Goal: Task Accomplishment & Management: Complete application form

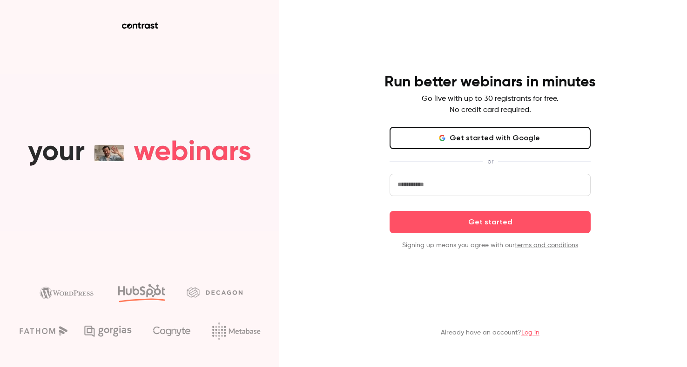
click at [484, 137] on button "Get started with Google" at bounding box center [489, 138] width 201 height 22
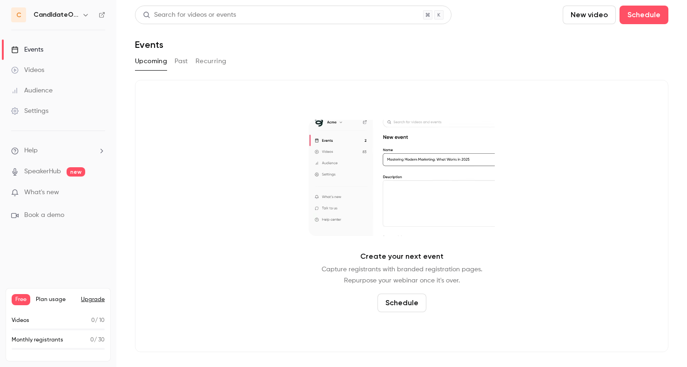
click at [394, 300] on button "Schedule" at bounding box center [401, 303] width 49 height 19
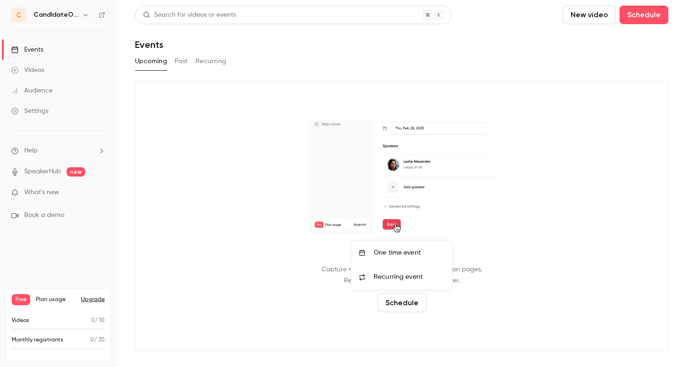
click at [86, 14] on div at bounding box center [343, 183] width 687 height 367
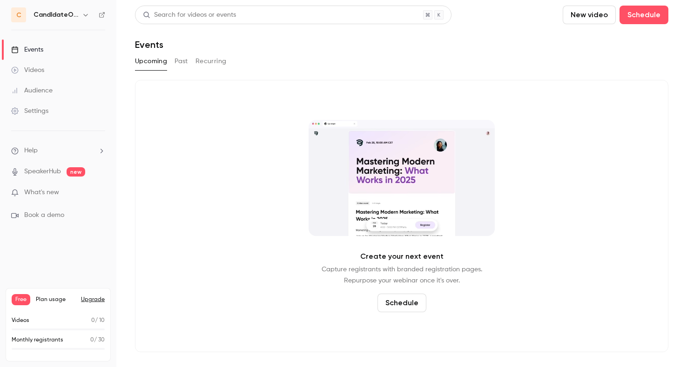
click at [86, 14] on icon "button" at bounding box center [85, 14] width 7 height 7
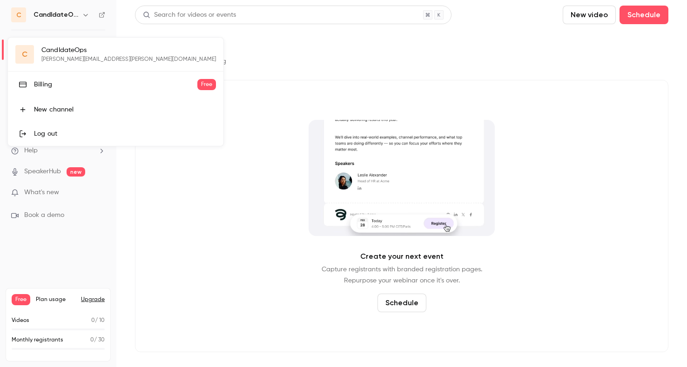
click at [79, 257] on div at bounding box center [343, 183] width 687 height 367
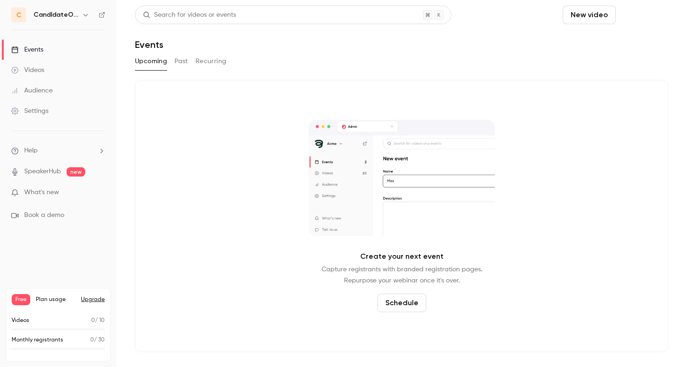
click at [648, 12] on button "Schedule" at bounding box center [643, 15] width 49 height 19
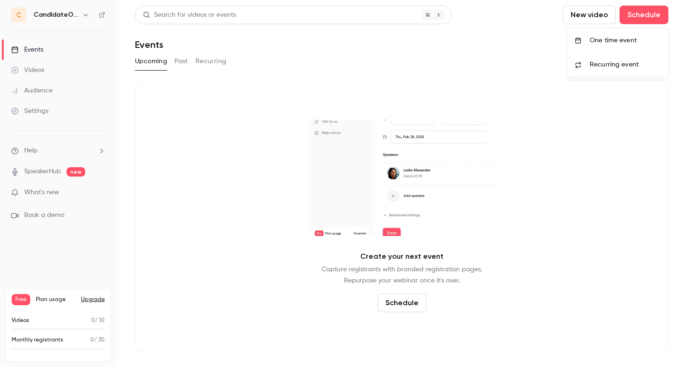
click at [614, 42] on div "One time event" at bounding box center [624, 40] width 71 height 9
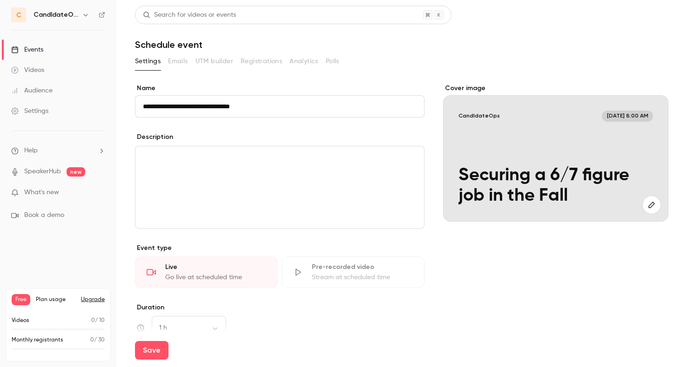
type input "**********"
click at [382, 183] on div "editor" at bounding box center [279, 188] width 288 height 82
click at [143, 156] on p "**********" at bounding box center [280, 157] width 274 height 11
click at [212, 167] on p "**********" at bounding box center [280, 163] width 274 height 22
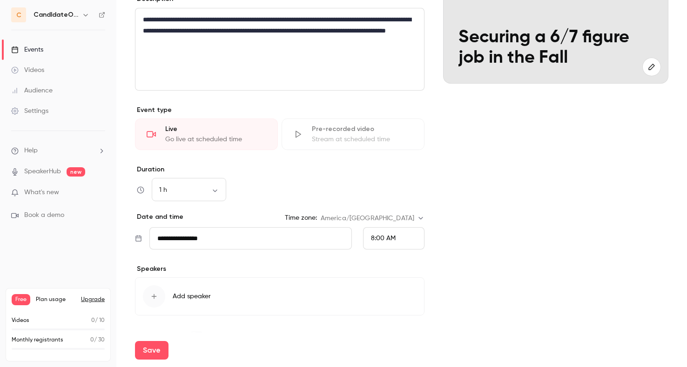
scroll to position [151, 0]
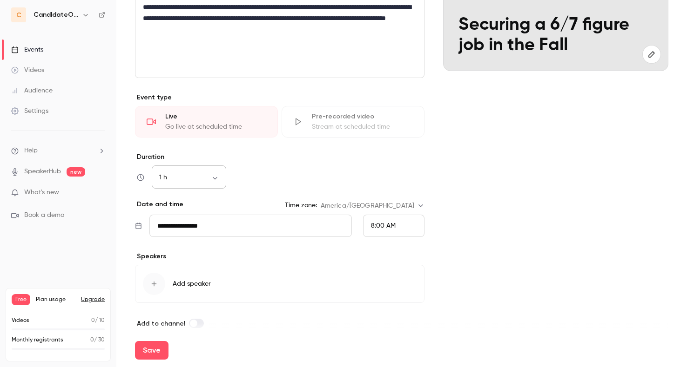
click at [214, 179] on body "**********" at bounding box center [343, 183] width 687 height 367
click at [191, 225] on li "30 min" at bounding box center [189, 227] width 74 height 24
type input "**"
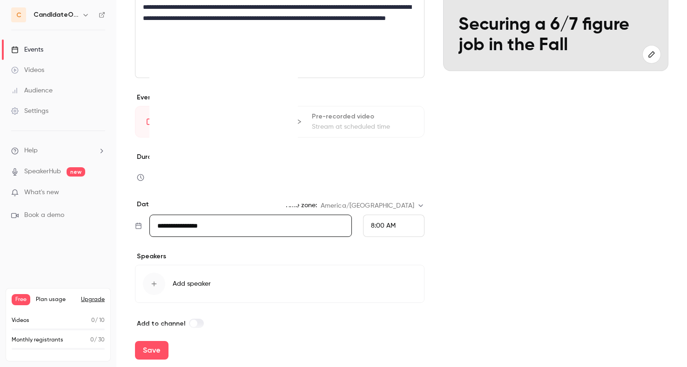
click at [191, 225] on input "**********" at bounding box center [250, 226] width 202 height 22
click at [286, 64] on icon "Move forward to switch to the next month." at bounding box center [284, 66] width 11 height 11
click at [225, 116] on div "3" at bounding box center [225, 114] width 14 height 14
type input "**********"
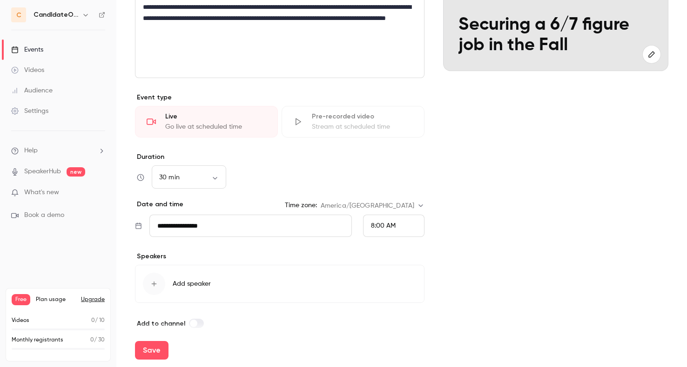
click at [382, 223] on span "8:00 AM" at bounding box center [383, 226] width 25 height 7
click at [380, 178] on span "9:00 AM" at bounding box center [383, 178] width 25 height 7
click at [151, 283] on icon "button" at bounding box center [153, 283] width 7 height 7
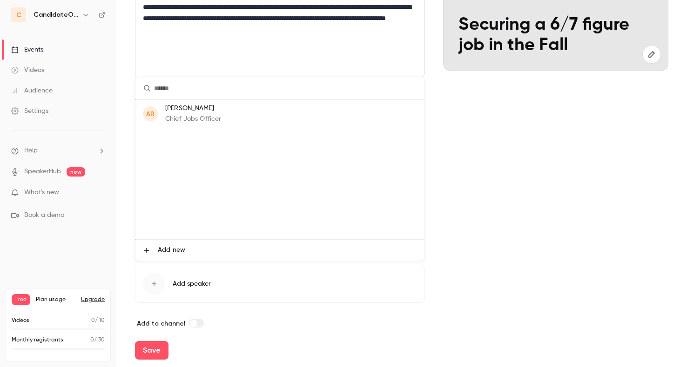
click at [205, 118] on p "Chief Jobs Officer" at bounding box center [193, 119] width 56 height 10
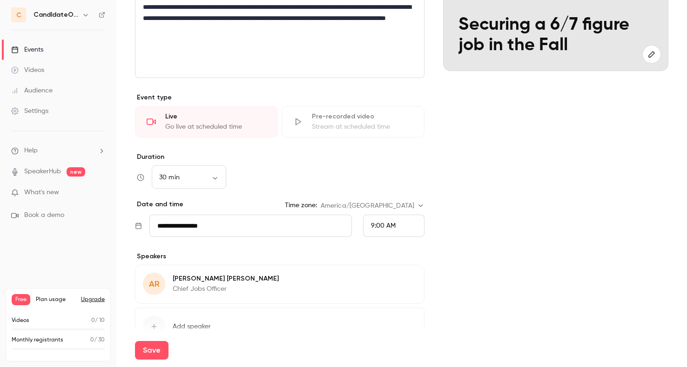
click at [394, 281] on icon "button" at bounding box center [390, 280] width 7 height 7
drag, startPoint x: 154, startPoint y: 297, endPoint x: 147, endPoint y: 297, distance: 6.5
click at [147, 297] on input "****" at bounding box center [210, 296] width 135 height 22
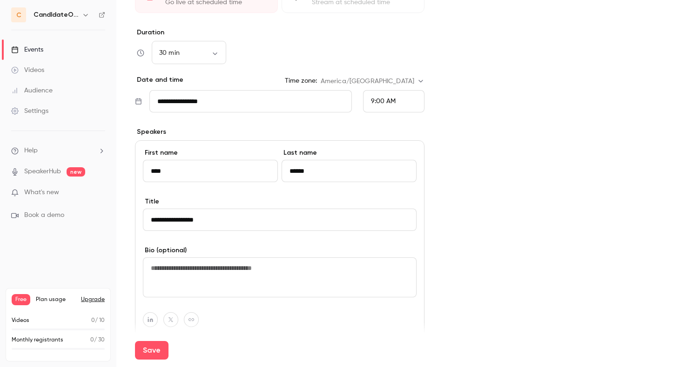
scroll to position [290, 0]
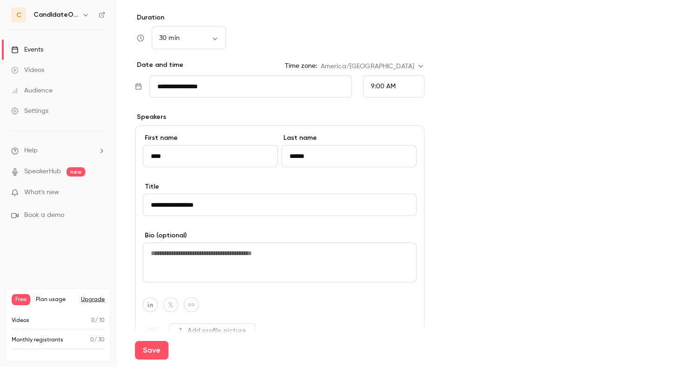
type input "****"
click at [321, 266] on textarea at bounding box center [280, 263] width 274 height 40
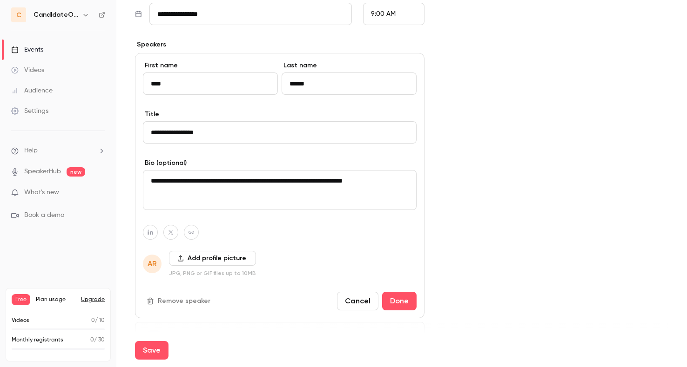
scroll to position [363, 0]
type textarea "**********"
click at [240, 259] on button "Add profile picture" at bounding box center [212, 258] width 87 height 15
click at [197, 257] on button "Add profile picture" at bounding box center [212, 258] width 87 height 15
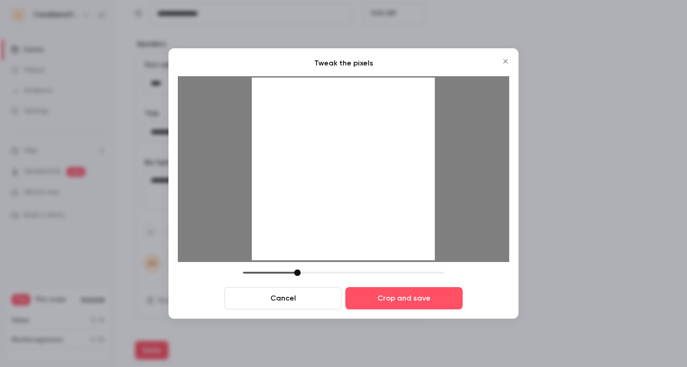
drag, startPoint x: 309, startPoint y: 271, endPoint x: 297, endPoint y: 272, distance: 12.1
click at [297, 272] on div at bounding box center [297, 273] width 7 height 7
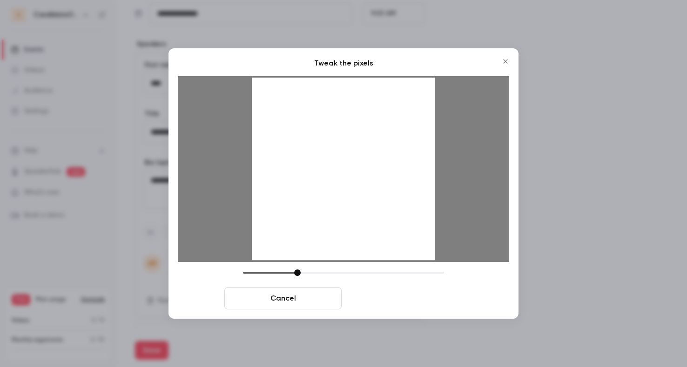
click at [396, 302] on button "Crop and save" at bounding box center [403, 298] width 117 height 22
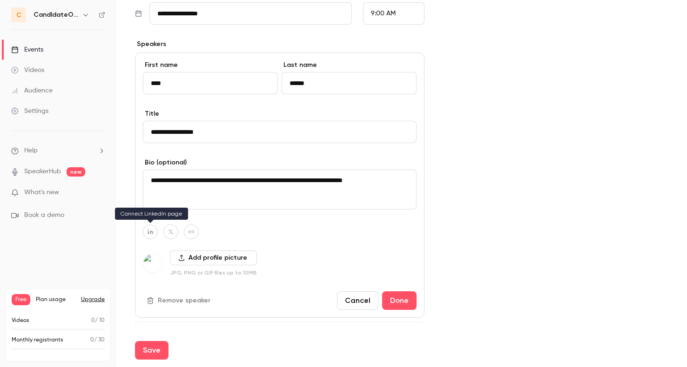
click at [151, 230] on icon "button" at bounding box center [150, 232] width 7 height 6
click at [197, 210] on icon "button" at bounding box center [199, 210] width 6 height 6
type input "**********"
click at [194, 232] on button "button" at bounding box center [191, 232] width 15 height 15
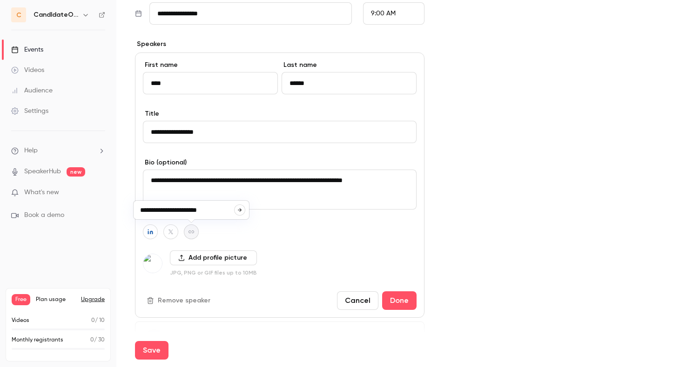
click at [244, 211] on button "button" at bounding box center [239, 210] width 11 height 11
type input "**********"
click at [401, 304] on button "Done" at bounding box center [399, 301] width 34 height 19
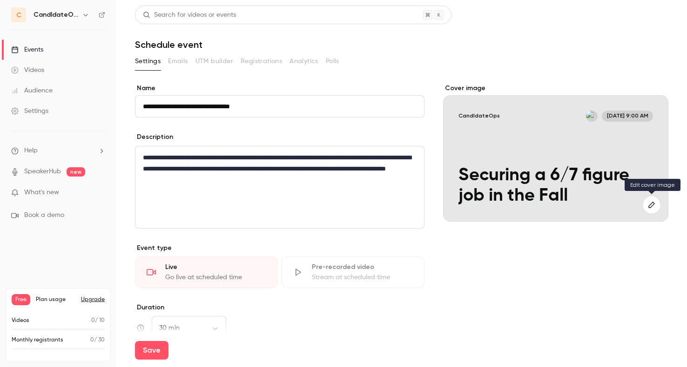
click at [649, 209] on button "button" at bounding box center [651, 205] width 19 height 19
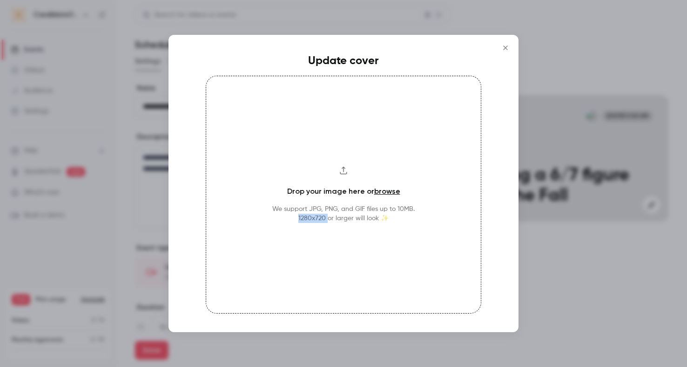
drag, startPoint x: 296, startPoint y: 220, endPoint x: 327, endPoint y: 220, distance: 31.2
click at [327, 220] on p "We support JPG, PNG, and GIF files up to 10MB. 1280x720 or larger will look ✨" at bounding box center [343, 214] width 142 height 19
click at [386, 193] on link "browse" at bounding box center [387, 191] width 26 height 9
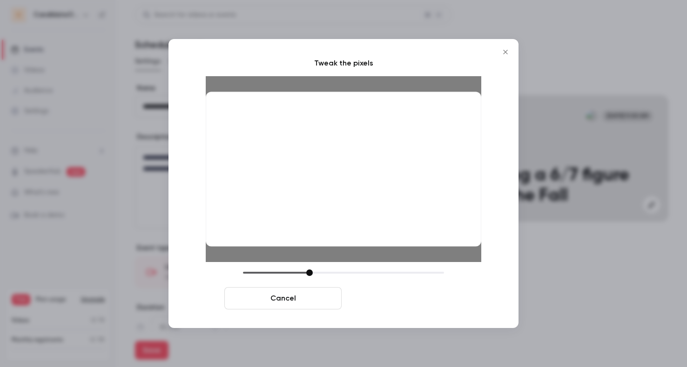
click at [413, 304] on button "Crop and save" at bounding box center [403, 298] width 117 height 22
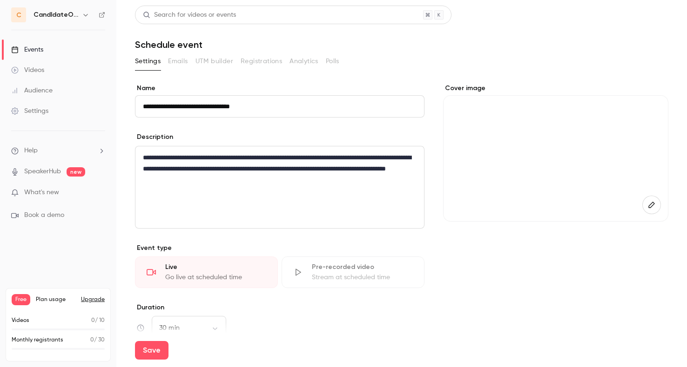
click at [413, 307] on label "Duration" at bounding box center [279, 307] width 289 height 9
click at [482, 164] on div at bounding box center [555, 158] width 225 height 127
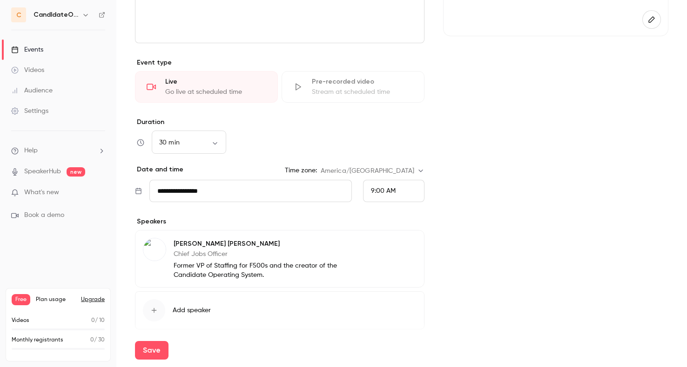
scroll to position [222, 0]
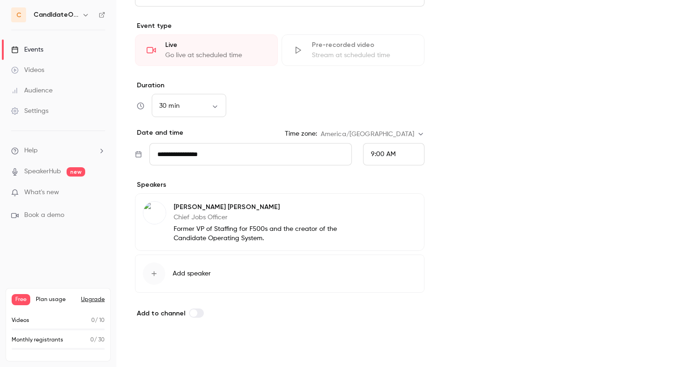
click at [144, 352] on button "Save" at bounding box center [151, 350] width 33 height 19
type input "**"
type input "**********"
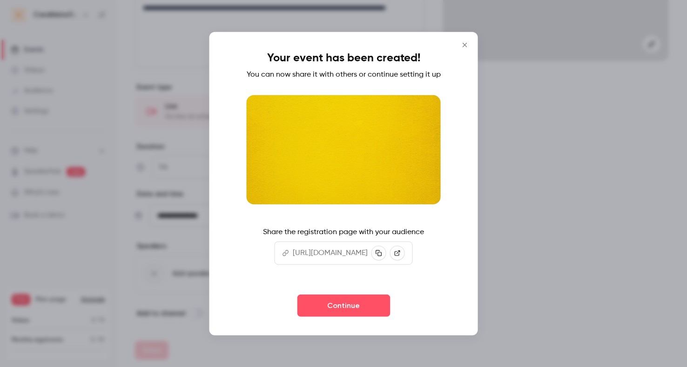
click at [467, 43] on icon "Close" at bounding box center [464, 45] width 4 height 4
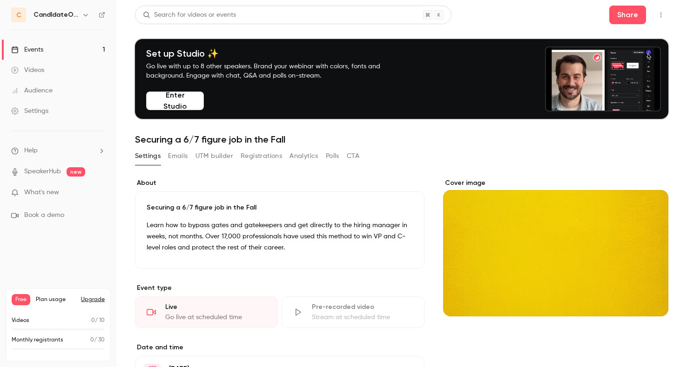
click at [491, 216] on div "Cover image" at bounding box center [555, 248] width 225 height 138
click at [0, 0] on input "Cover image" at bounding box center [0, 0] width 0 height 0
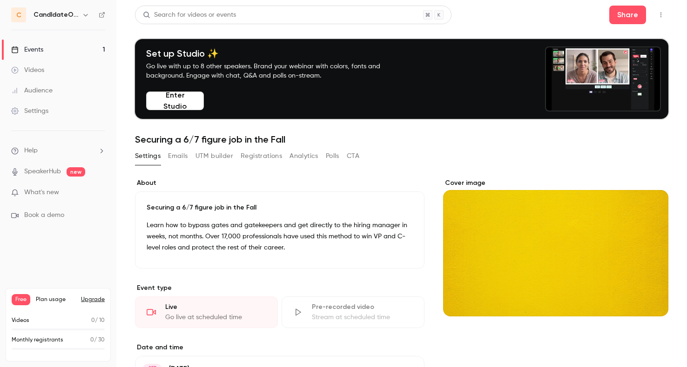
click at [651, 302] on icon "Cover image" at bounding box center [651, 300] width 6 height 6
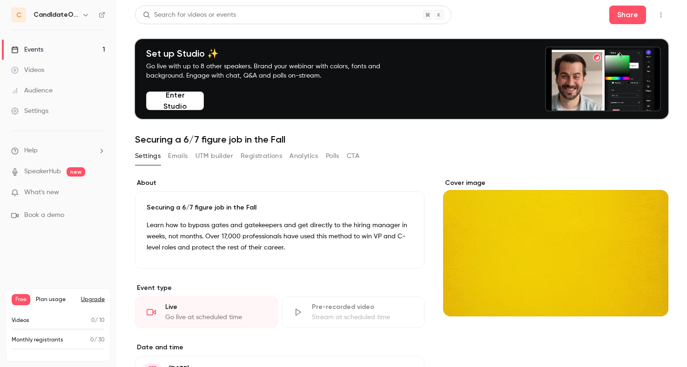
click at [481, 271] on div "Cover image" at bounding box center [555, 248] width 225 height 138
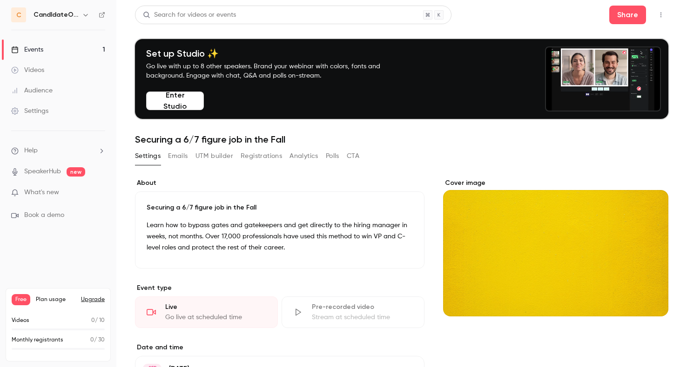
click at [0, 0] on input "Cover image" at bounding box center [0, 0] width 0 height 0
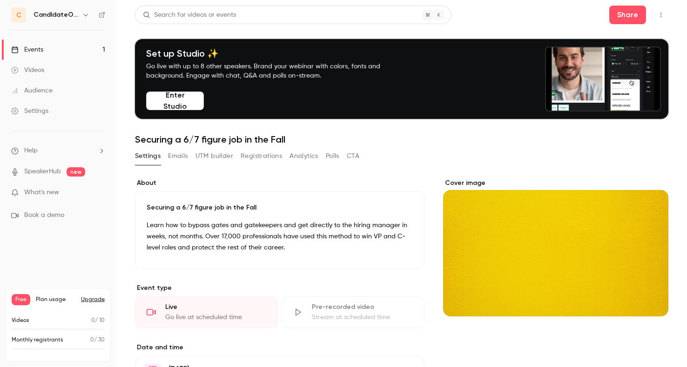
click at [650, 296] on icon "Cover image" at bounding box center [651, 299] width 10 height 7
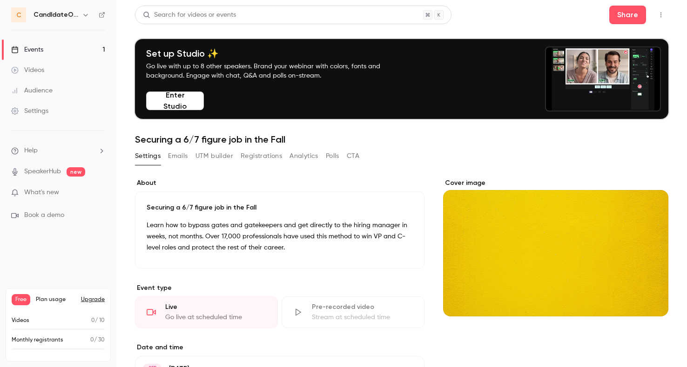
click at [472, 254] on div "Cover image" at bounding box center [555, 248] width 225 height 138
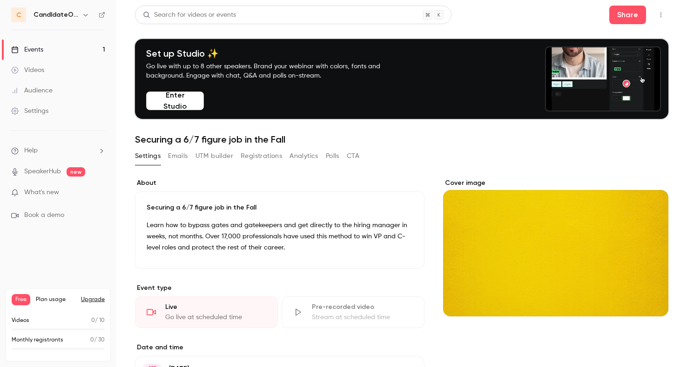
click at [0, 0] on input "Cover image" at bounding box center [0, 0] width 0 height 0
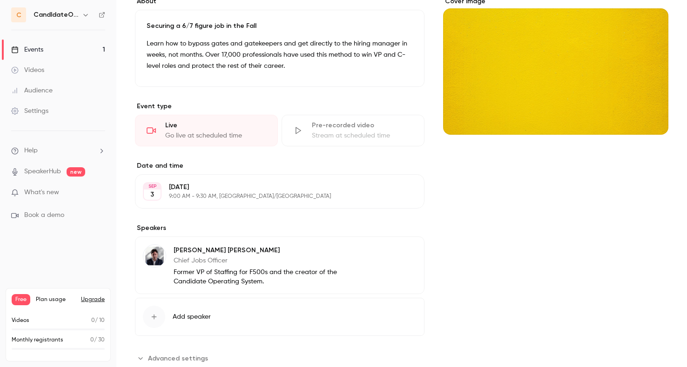
scroll to position [208, 0]
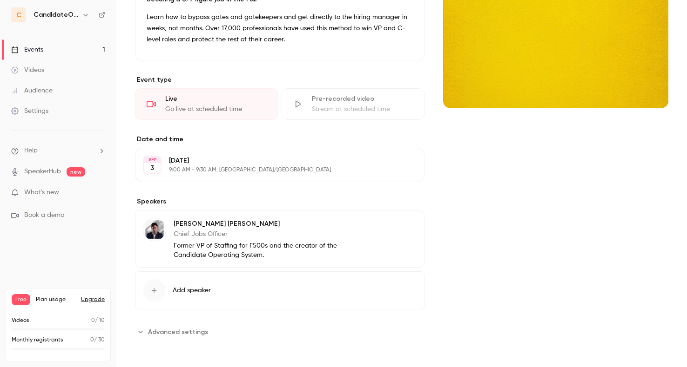
click at [180, 328] on span "Advanced settings" at bounding box center [178, 332] width 60 height 10
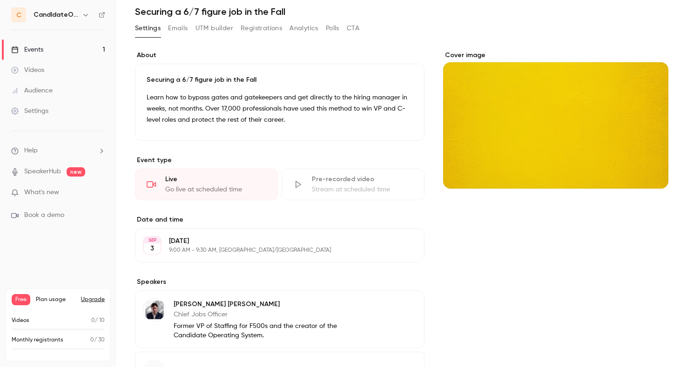
scroll to position [0, 0]
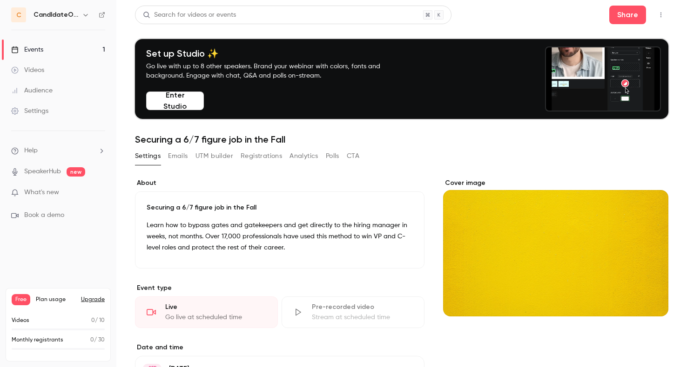
click at [495, 228] on div "Cover image" at bounding box center [555, 248] width 225 height 138
click at [0, 0] on input "Cover image" at bounding box center [0, 0] width 0 height 0
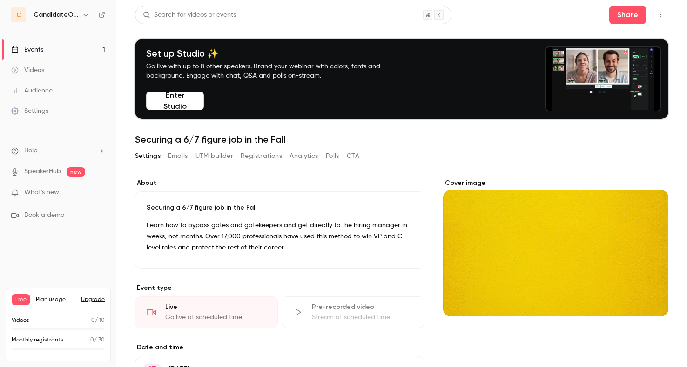
click at [396, 253] on button "Edit" at bounding box center [396, 250] width 34 height 15
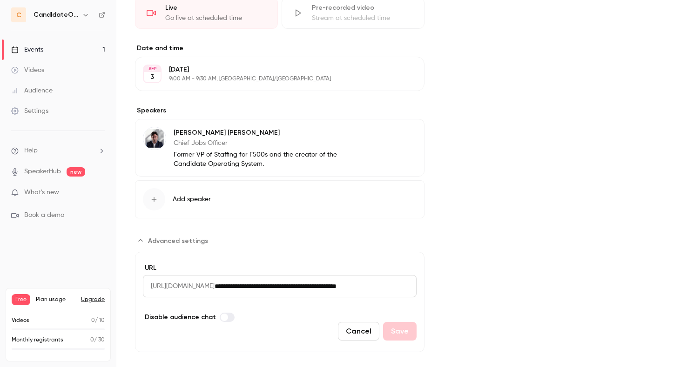
scroll to position [437, 0]
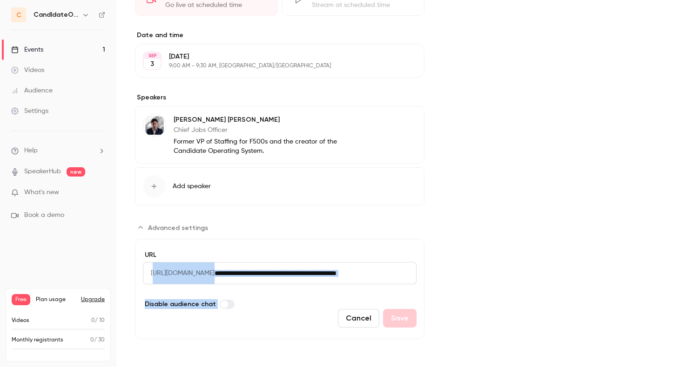
drag, startPoint x: 153, startPoint y: 272, endPoint x: 446, endPoint y: 300, distance: 294.9
click at [446, 300] on div "**********" at bounding box center [401, 40] width 533 height 598
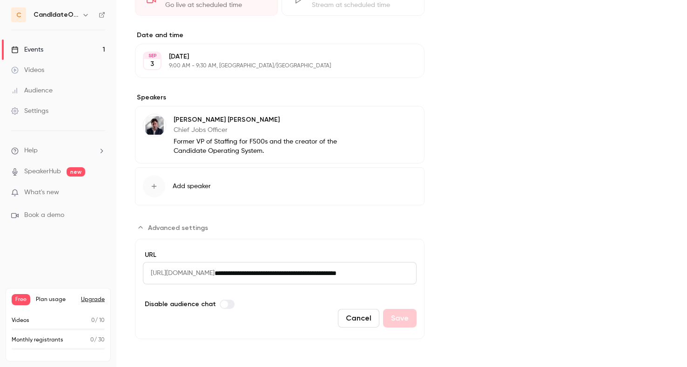
click at [295, 270] on input "**********" at bounding box center [315, 273] width 202 height 22
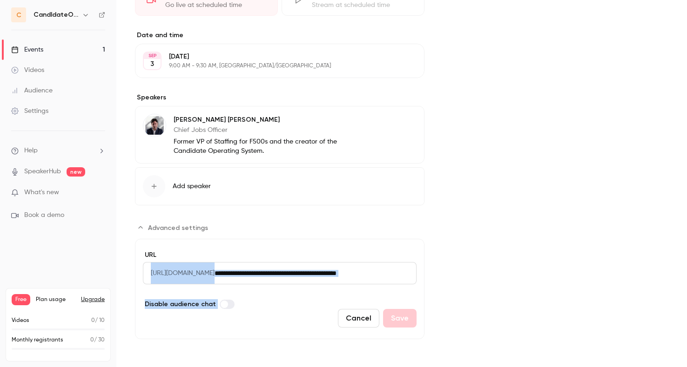
drag, startPoint x: 151, startPoint y: 272, endPoint x: 452, endPoint y: 273, distance: 301.0
click at [453, 274] on div "**********" at bounding box center [401, 40] width 533 height 598
copy div "[URL][DOMAIN_NAME] Disable audience chat Cancel Save Cover image"
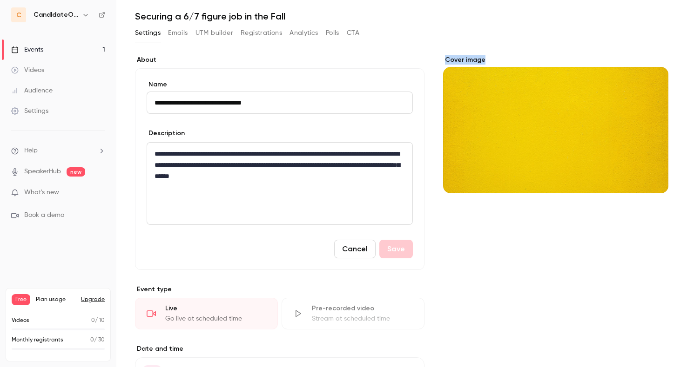
scroll to position [0, 0]
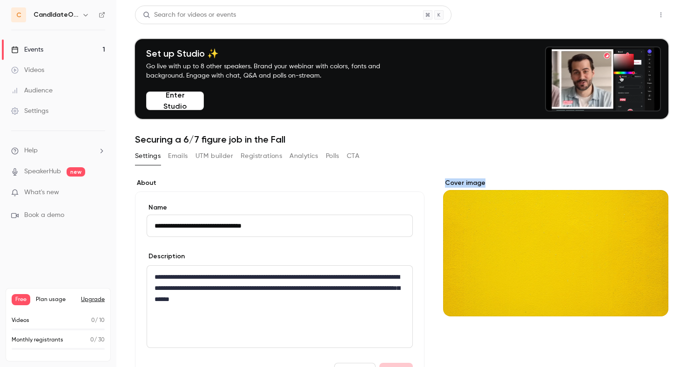
click at [623, 21] on button "Share" at bounding box center [627, 15] width 37 height 19
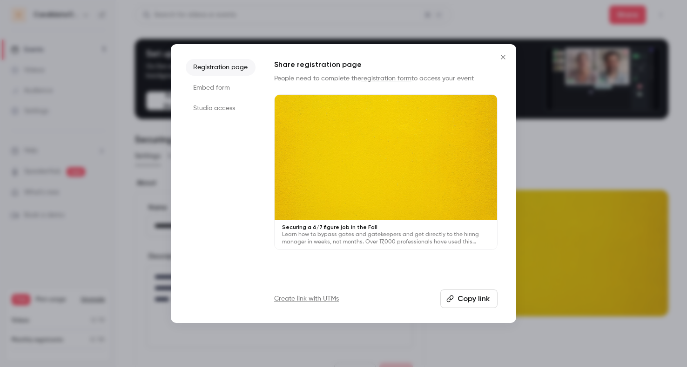
click at [463, 300] on button "Copy link" at bounding box center [468, 299] width 57 height 19
click at [504, 56] on icon "Close" at bounding box center [502, 56] width 11 height 7
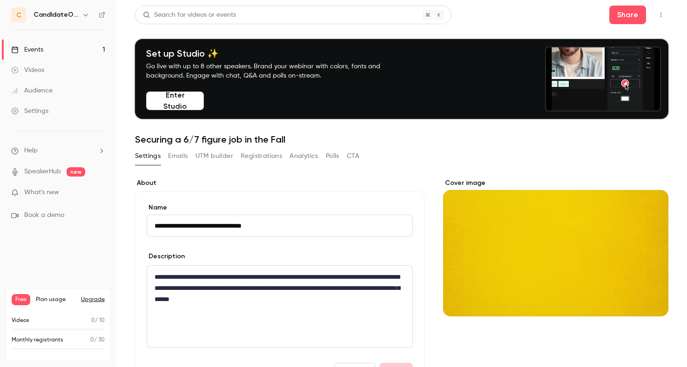
click at [560, 234] on div "Cover image" at bounding box center [555, 248] width 225 height 138
click at [0, 0] on input "Cover image" at bounding box center [0, 0] width 0 height 0
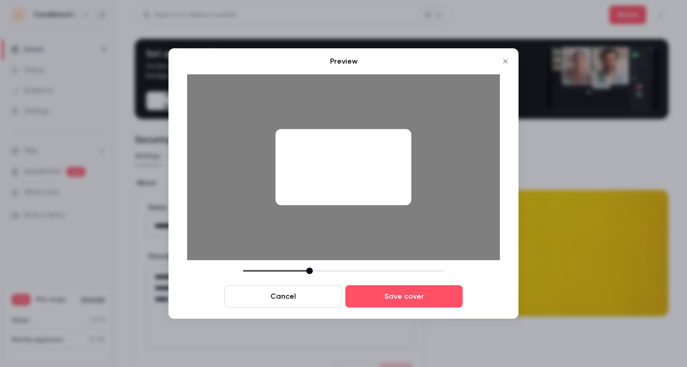
drag, startPoint x: 326, startPoint y: 195, endPoint x: 244, endPoint y: 199, distance: 82.0
click at [244, 199] on div at bounding box center [343, 167] width 313 height 186
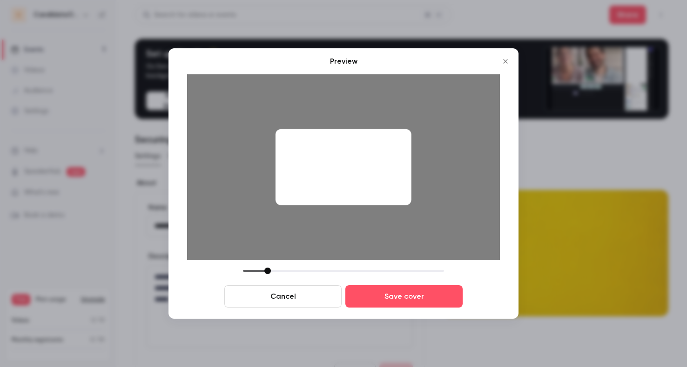
drag, startPoint x: 308, startPoint y: 270, endPoint x: 266, endPoint y: 270, distance: 42.3
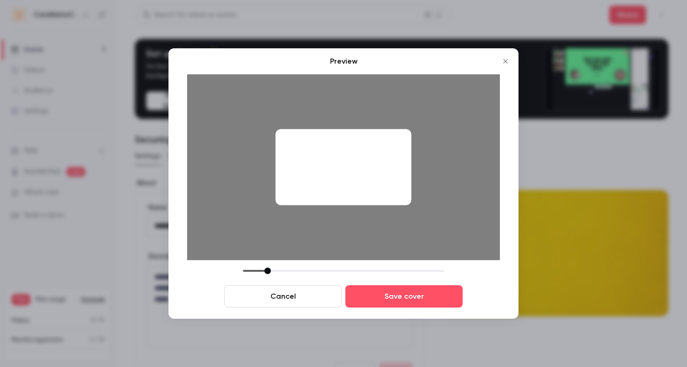
click at [266, 271] on div at bounding box center [267, 271] width 7 height 7
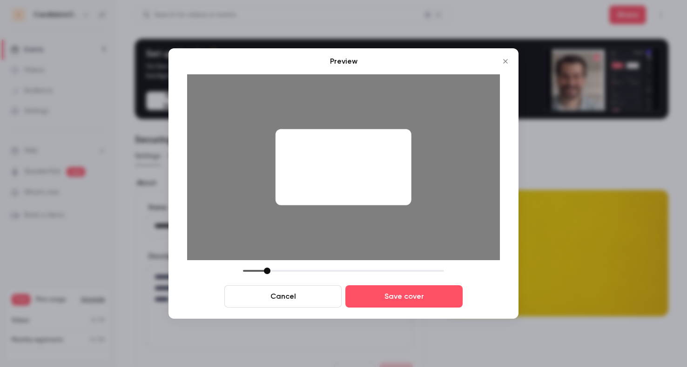
drag, startPoint x: 301, startPoint y: 164, endPoint x: 382, endPoint y: 165, distance: 80.5
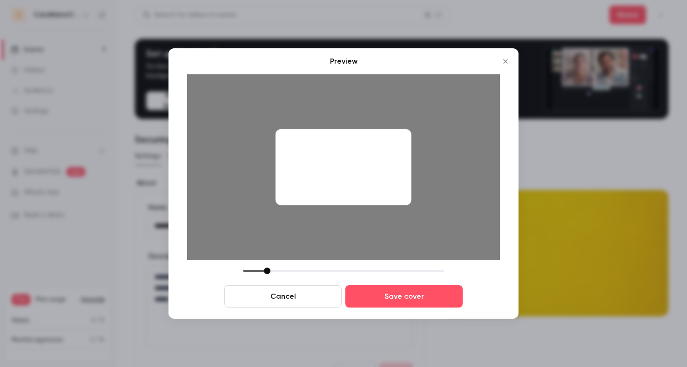
click at [382, 165] on div at bounding box center [343, 167] width 136 height 76
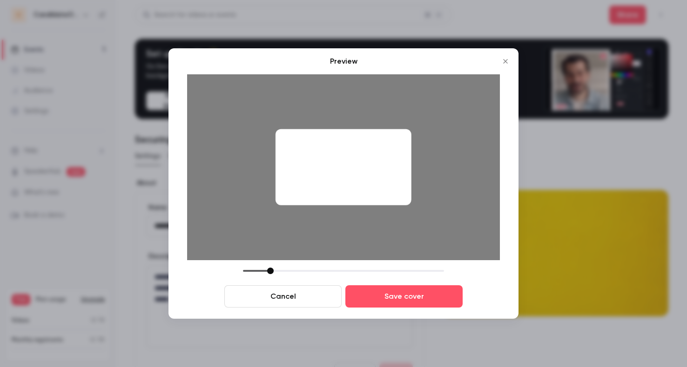
click at [271, 269] on div at bounding box center [270, 271] width 7 height 7
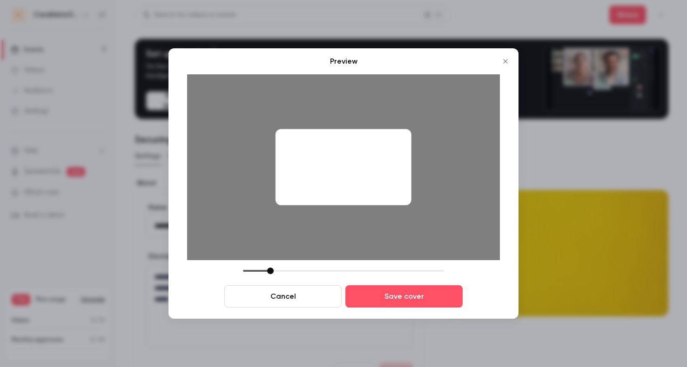
click at [321, 180] on div at bounding box center [343, 167] width 136 height 76
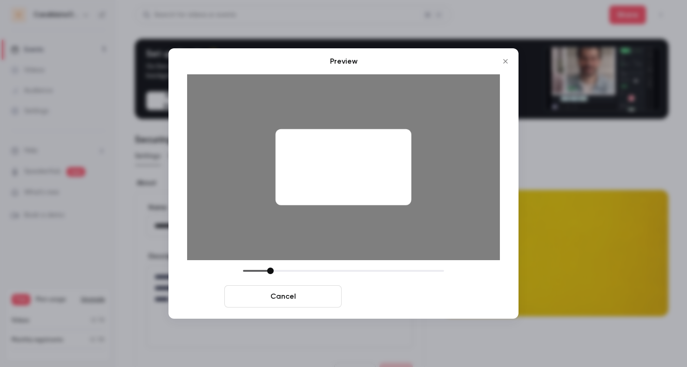
click at [380, 298] on button "Save cover" at bounding box center [403, 297] width 117 height 22
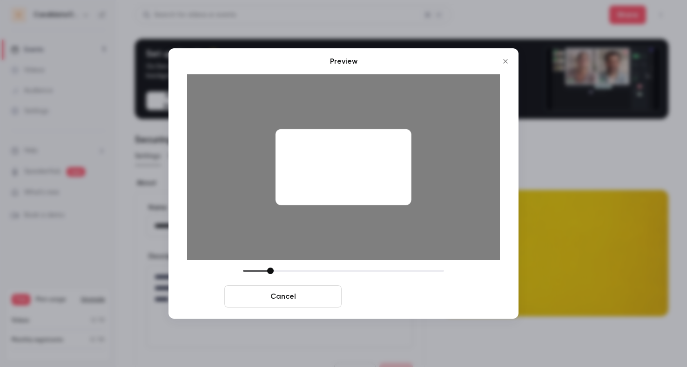
click at [380, 298] on button "Save cover" at bounding box center [403, 297] width 117 height 22
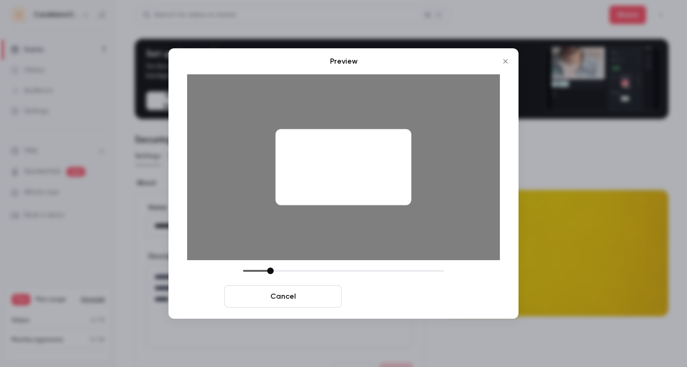
click at [380, 298] on button "Save cover" at bounding box center [403, 297] width 117 height 22
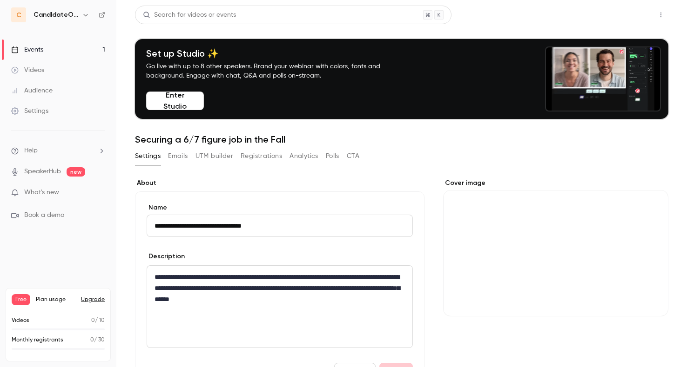
click at [618, 11] on button "Share" at bounding box center [627, 15] width 37 height 19
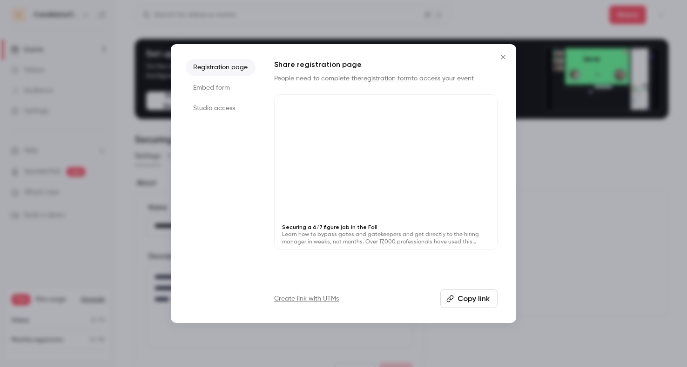
click at [458, 298] on button "Copy link" at bounding box center [468, 299] width 57 height 19
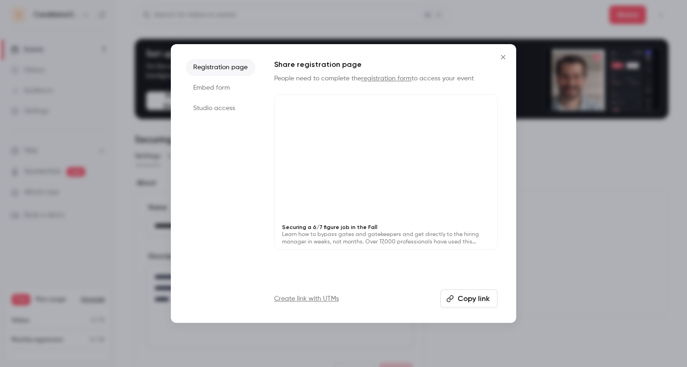
click at [505, 57] on icon "Close" at bounding box center [502, 56] width 11 height 7
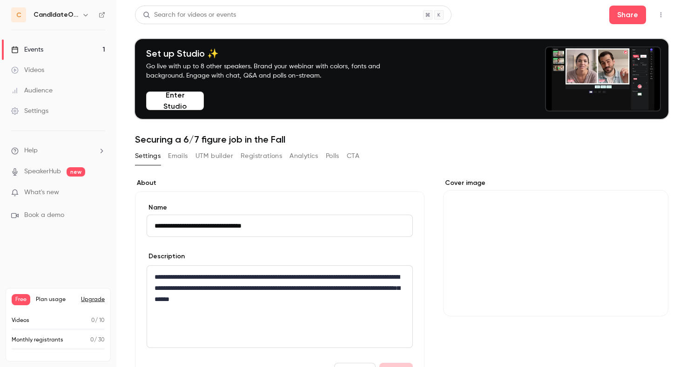
click at [507, 207] on div "Cover image" at bounding box center [555, 248] width 225 height 138
click at [0, 0] on input "Cover image" at bounding box center [0, 0] width 0 height 0
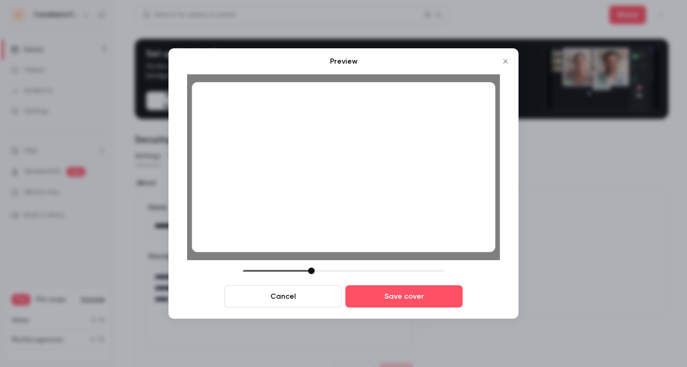
click at [310, 273] on div at bounding box center [311, 271] width 7 height 7
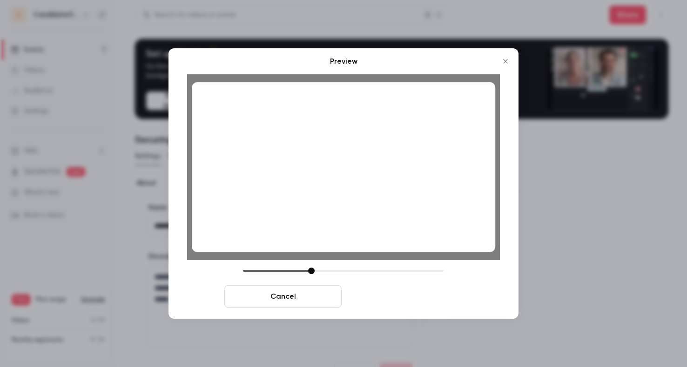
click at [389, 300] on button "Save cover" at bounding box center [403, 297] width 117 height 22
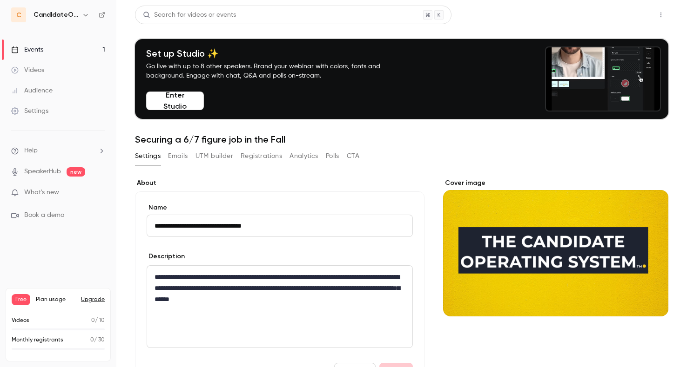
click at [627, 17] on button "Share" at bounding box center [627, 15] width 37 height 19
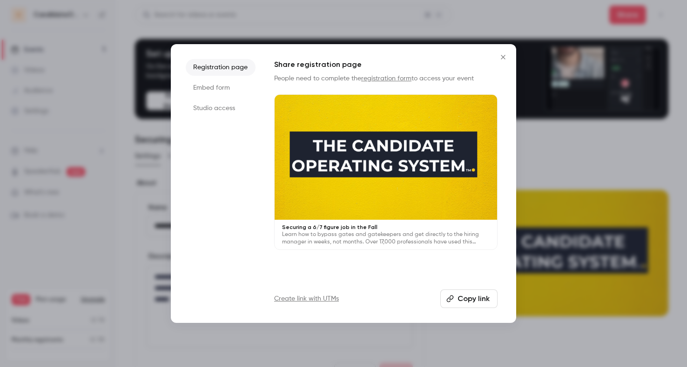
click at [461, 295] on button "Copy link" at bounding box center [468, 299] width 57 height 19
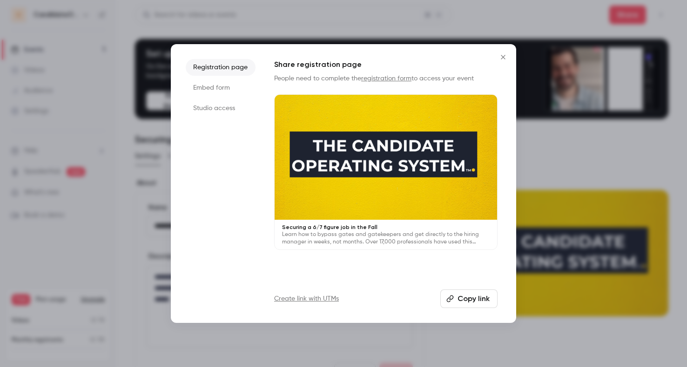
click at [503, 56] on icon "Close" at bounding box center [502, 56] width 11 height 7
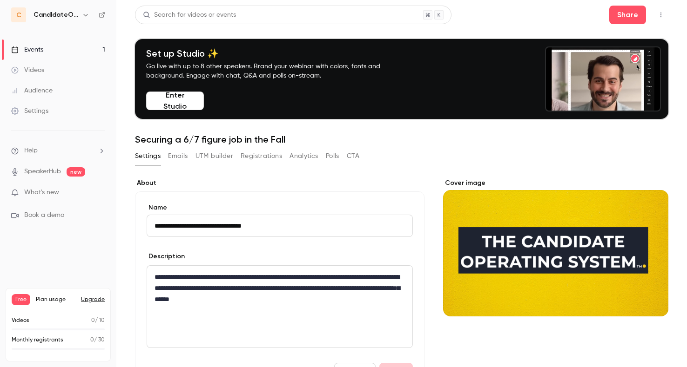
click at [183, 102] on button "Enter Studio" at bounding box center [175, 101] width 58 height 19
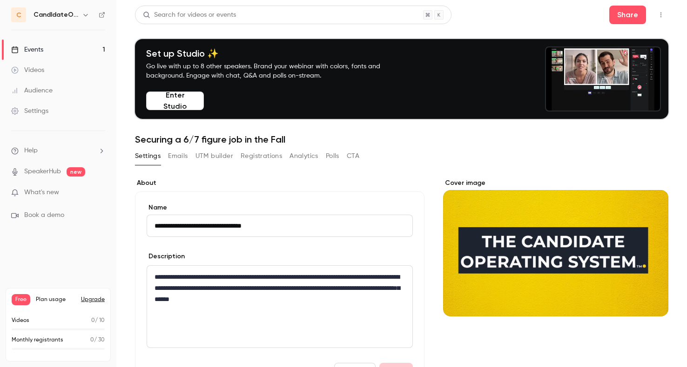
click at [172, 158] on button "Emails" at bounding box center [178, 156] width 20 height 15
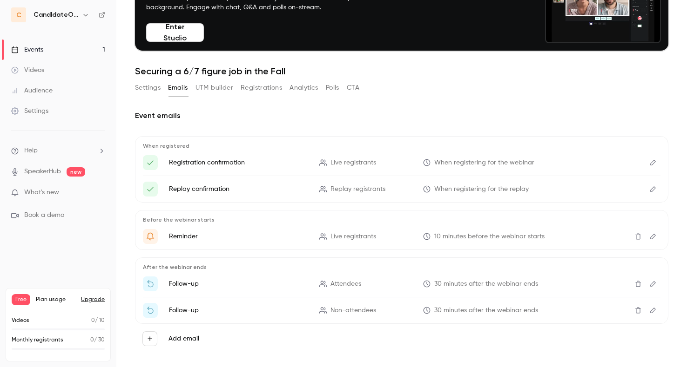
scroll to position [79, 0]
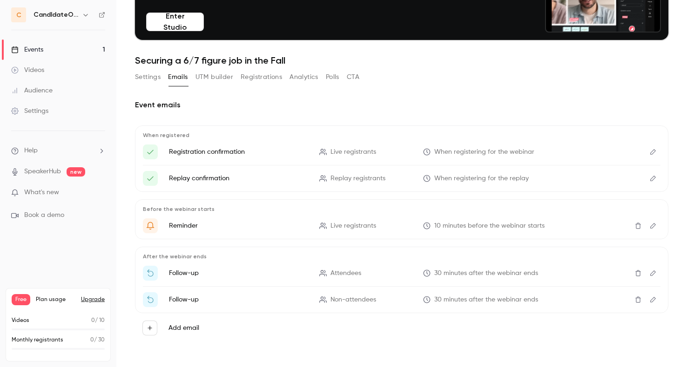
click at [402, 207] on p "Before the webinar starts" at bounding box center [401, 209] width 517 height 7
click at [593, 228] on li "Reminder Live registrants 10 minutes before the webinar starts" at bounding box center [401, 226] width 517 height 15
click at [147, 328] on icon "button" at bounding box center [150, 328] width 7 height 7
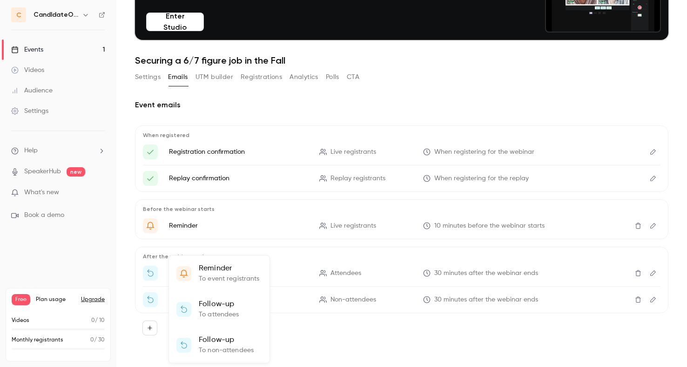
click at [300, 335] on div at bounding box center [343, 183] width 687 height 367
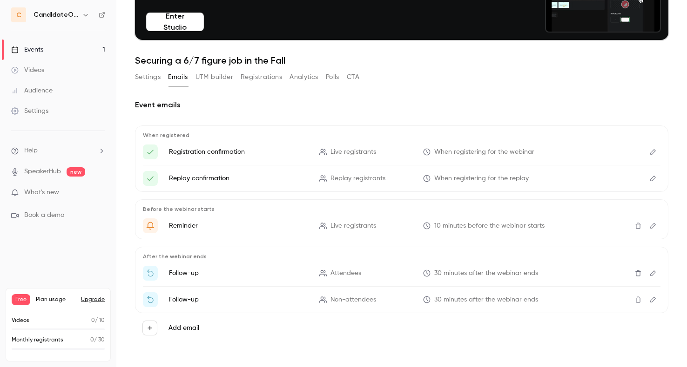
click at [149, 328] on icon "button" at bounding box center [149, 328] width 4 height 4
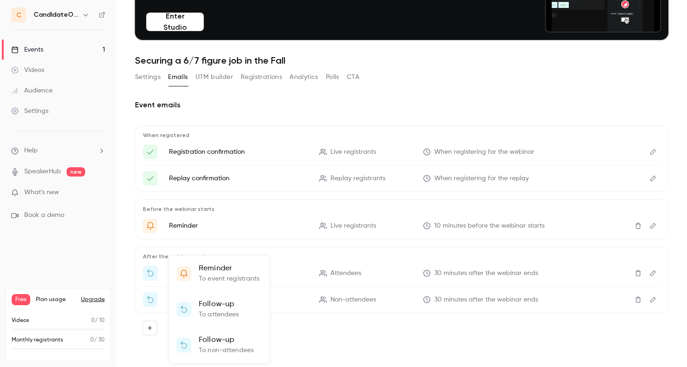
click at [450, 328] on div at bounding box center [343, 183] width 687 height 367
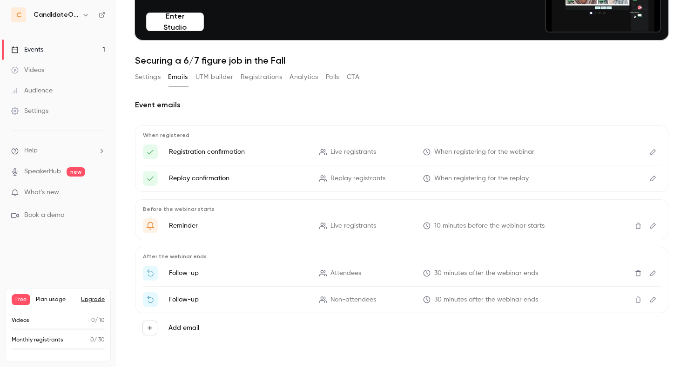
click at [651, 300] on icon "Edit" at bounding box center [653, 300] width 6 height 6
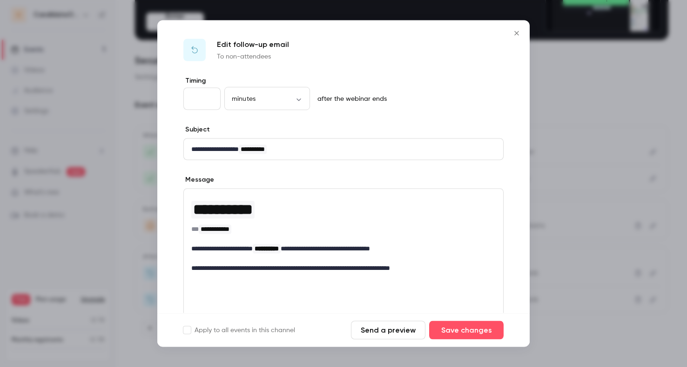
click at [516, 33] on icon "Close" at bounding box center [516, 33] width 4 height 4
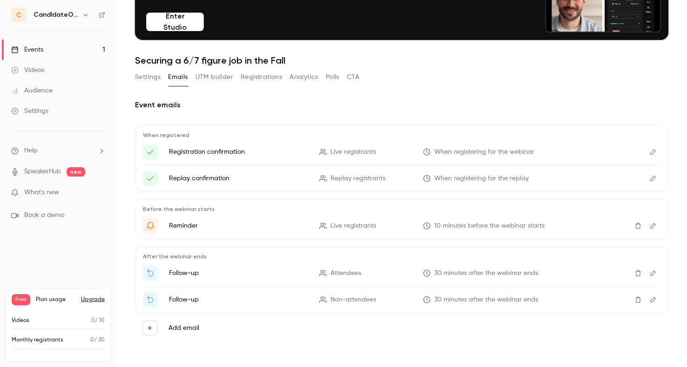
click at [255, 76] on button "Registrations" at bounding box center [260, 77] width 41 height 15
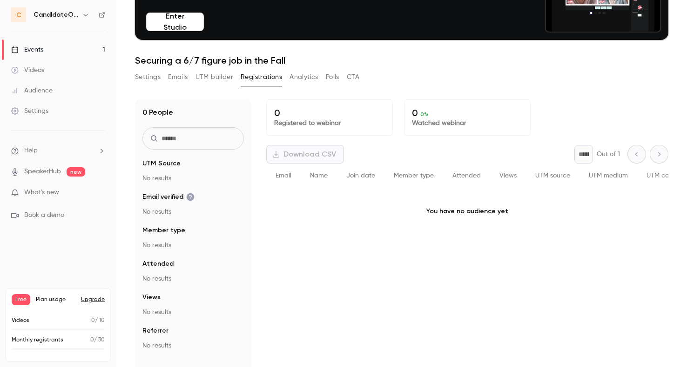
click at [299, 79] on button "Analytics" at bounding box center [303, 77] width 29 height 15
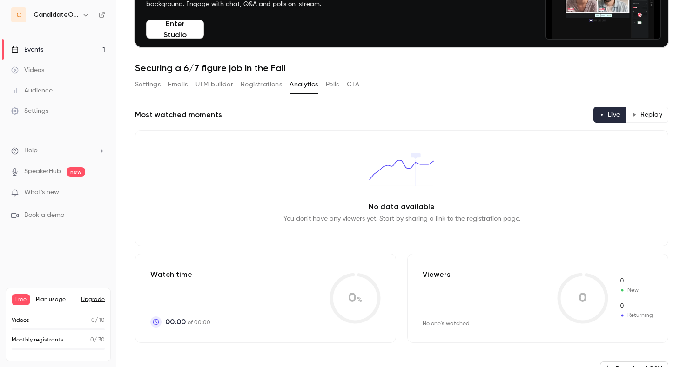
scroll to position [0, 0]
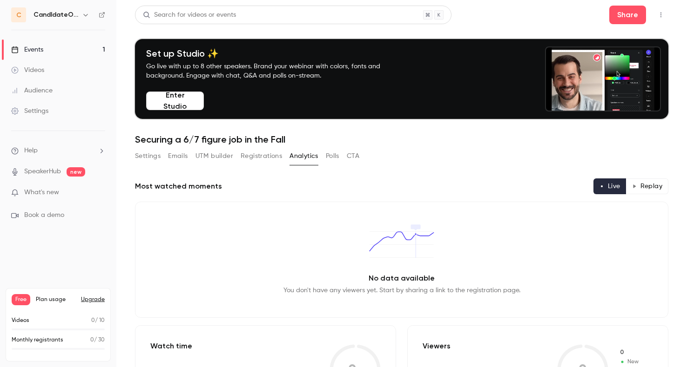
click at [357, 157] on button "CTA" at bounding box center [353, 156] width 13 height 15
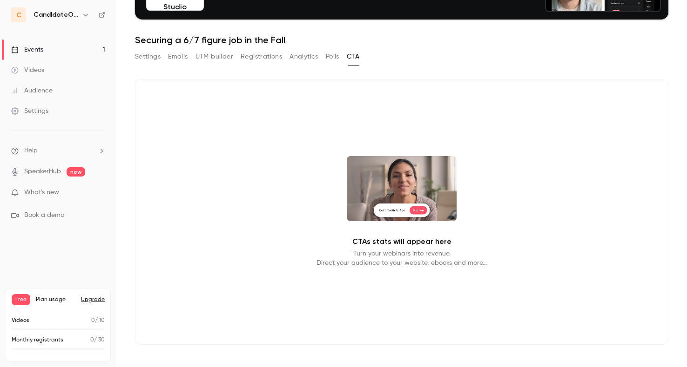
scroll to position [105, 0]
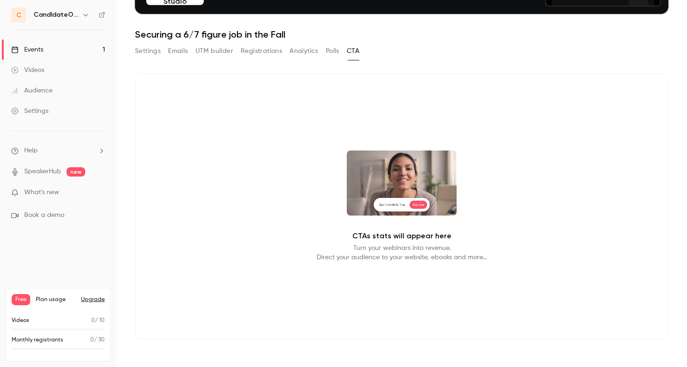
click at [144, 53] on button "Settings" at bounding box center [148, 51] width 26 height 15
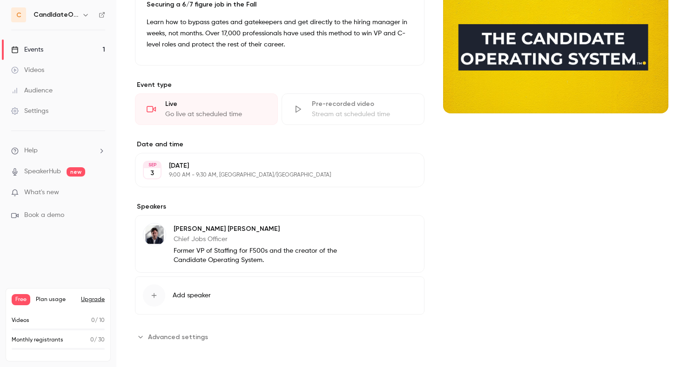
scroll to position [208, 0]
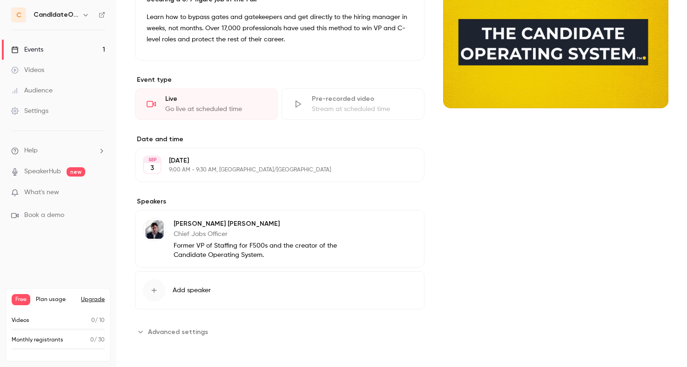
click at [53, 92] on link "Audience" at bounding box center [58, 90] width 116 height 20
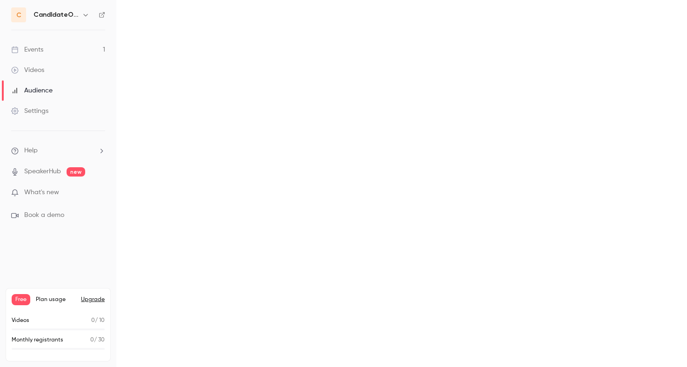
scroll to position [0, 0]
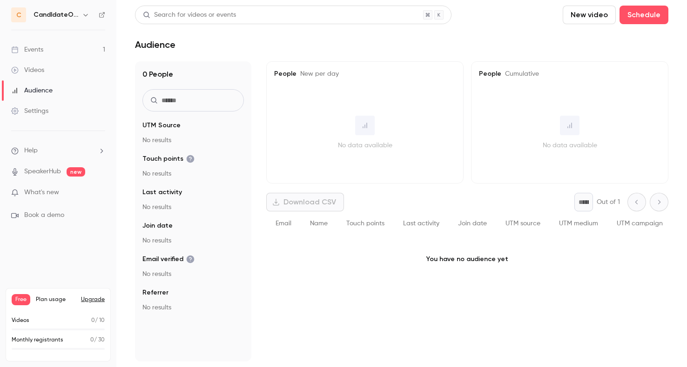
click at [50, 116] on link "Settings" at bounding box center [58, 111] width 116 height 20
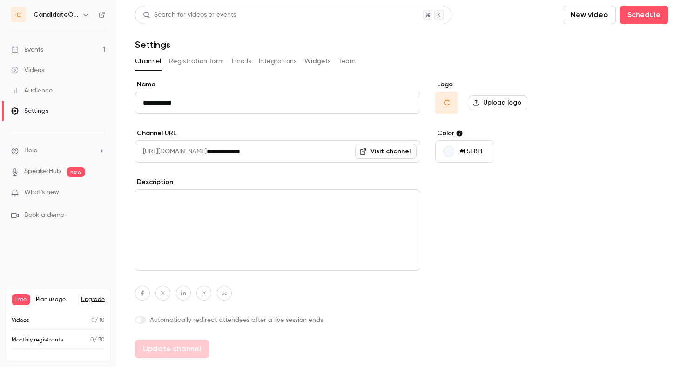
click at [144, 321] on label at bounding box center [140, 320] width 11 height 7
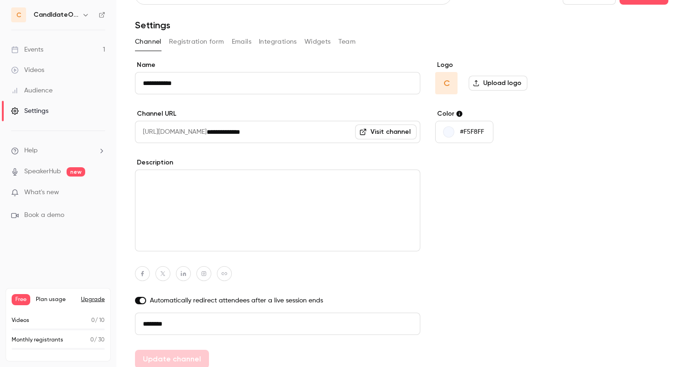
scroll to position [27, 0]
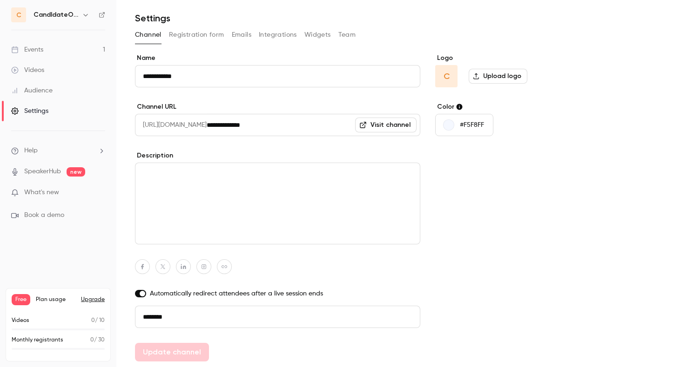
drag, startPoint x: 198, startPoint y: 318, endPoint x: 76, endPoint y: 313, distance: 122.0
click at [76, 313] on div "**********" at bounding box center [343, 183] width 687 height 367
paste input "**********"
type input "**********"
drag, startPoint x: 297, startPoint y: 315, endPoint x: 136, endPoint y: 313, distance: 161.4
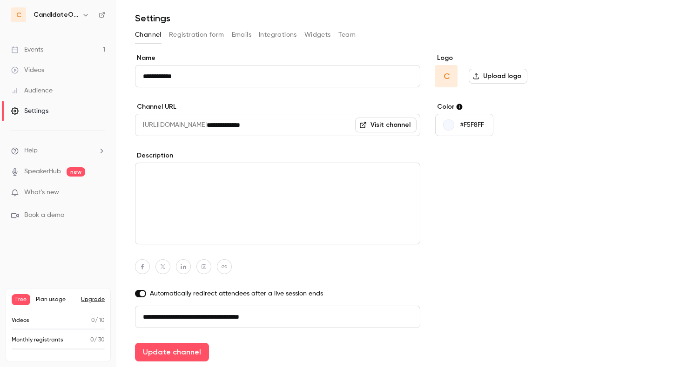
click at [136, 314] on input "**********" at bounding box center [277, 317] width 285 height 22
paste input "**********"
click at [524, 247] on div "Logo C Upload logo Color #F5F8FF" at bounding box center [506, 207] width 143 height 308
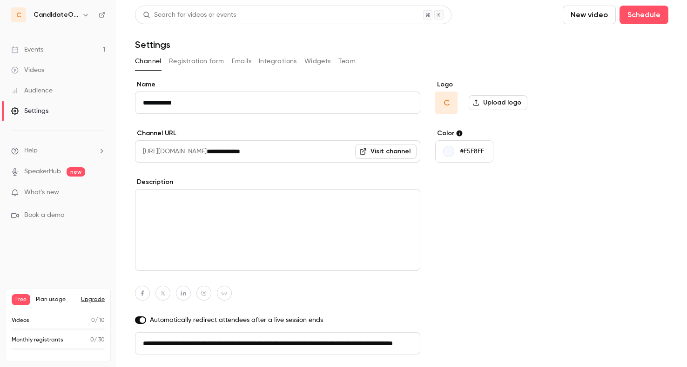
scroll to position [27, 0]
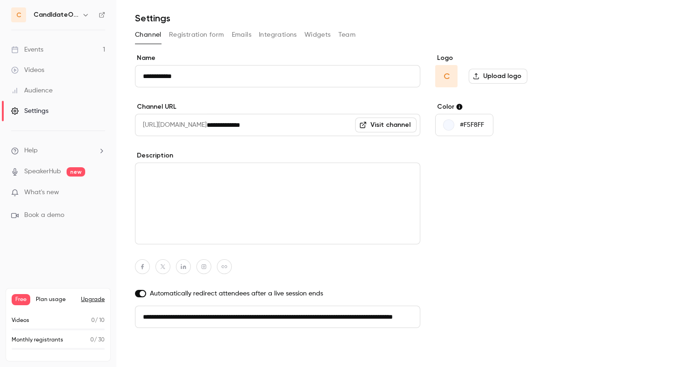
click at [181, 357] on button "Update channel" at bounding box center [172, 352] width 74 height 19
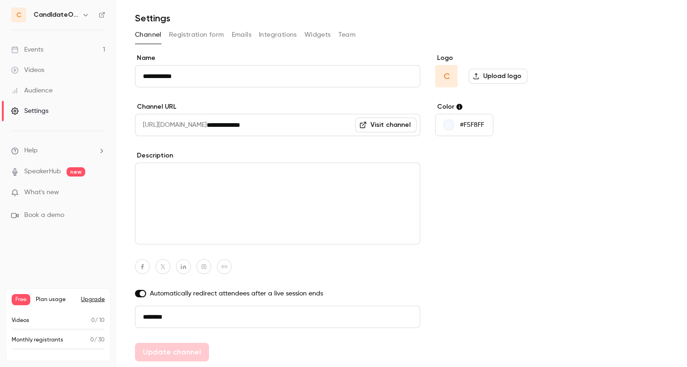
type input "**********"
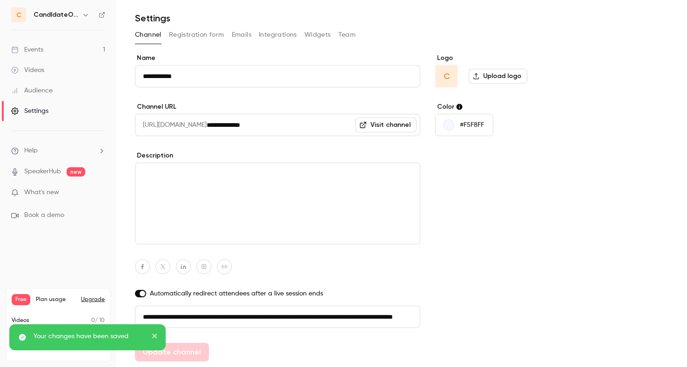
scroll to position [0, 0]
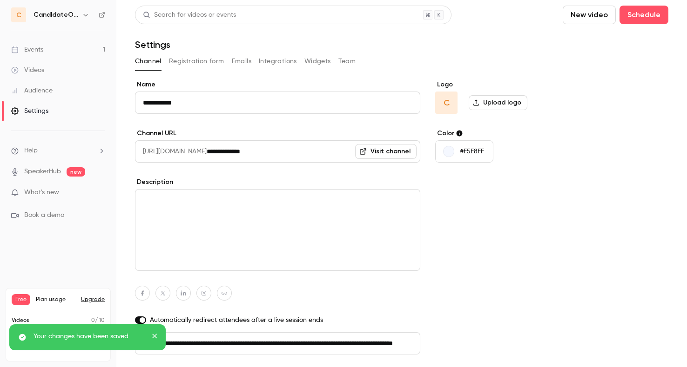
click at [73, 93] on link "Audience" at bounding box center [58, 90] width 116 height 20
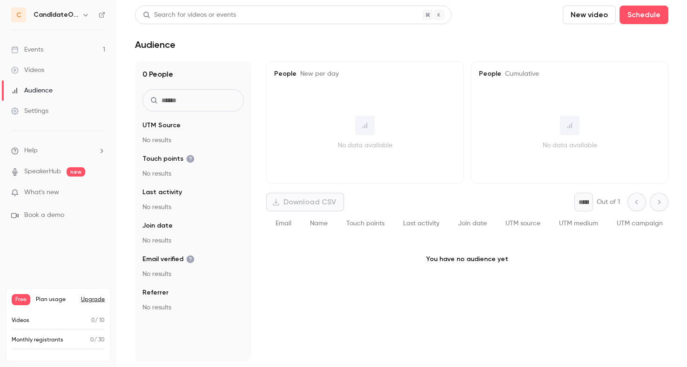
click at [65, 214] on li "Book a demo" at bounding box center [58, 216] width 94 height 10
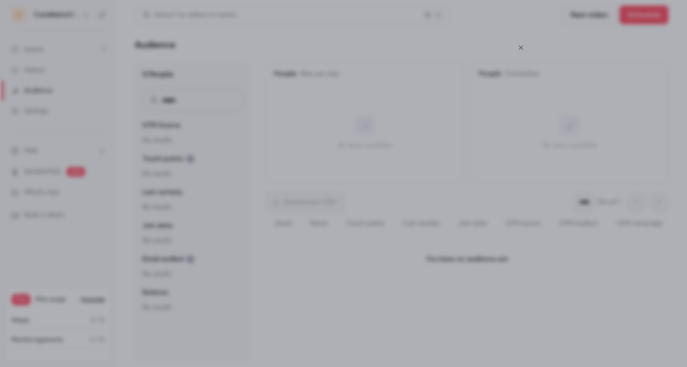
click at [522, 47] on icon "Close" at bounding box center [520, 47] width 11 height 7
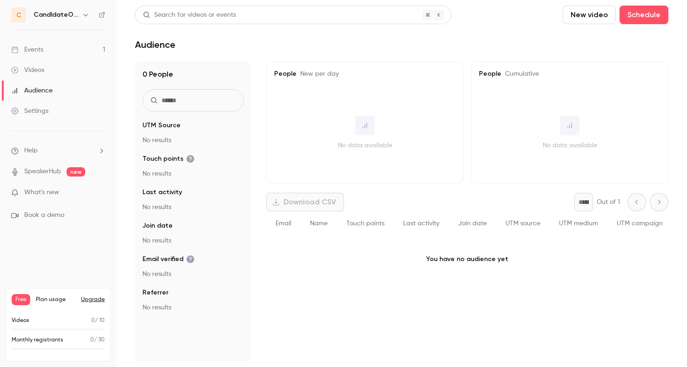
click at [53, 193] on span "What's new" at bounding box center [41, 193] width 35 height 10
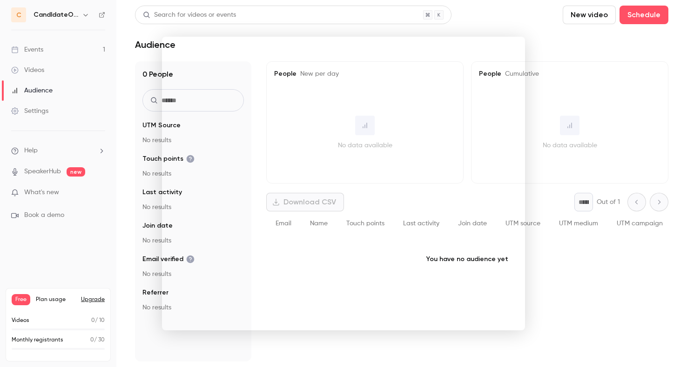
click at [92, 247] on div at bounding box center [343, 183] width 687 height 367
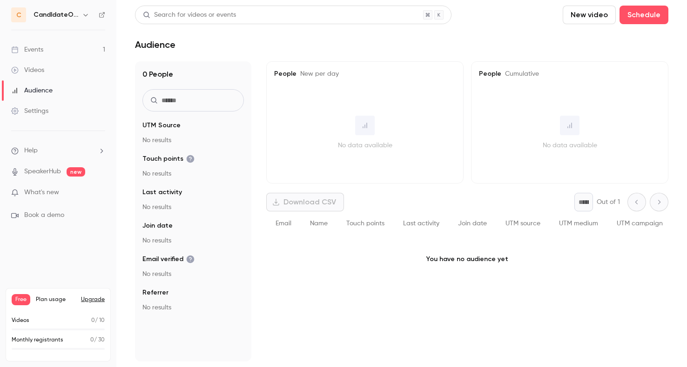
click at [58, 189] on span "What's new" at bounding box center [41, 193] width 35 height 10
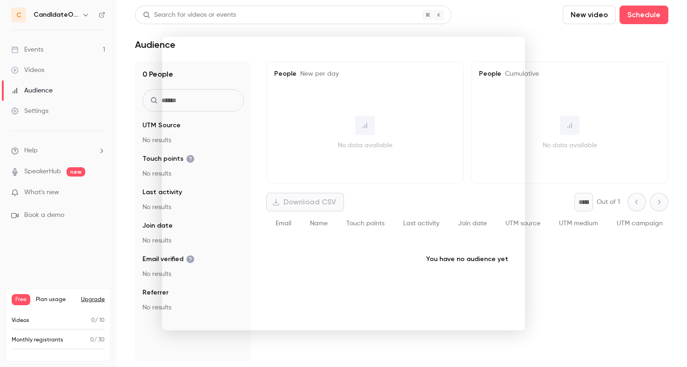
click at [76, 242] on div at bounding box center [343, 183] width 687 height 367
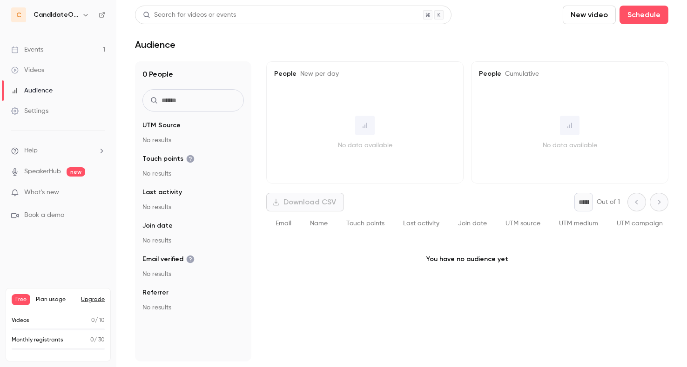
click at [42, 108] on div "Settings" at bounding box center [29, 111] width 37 height 9
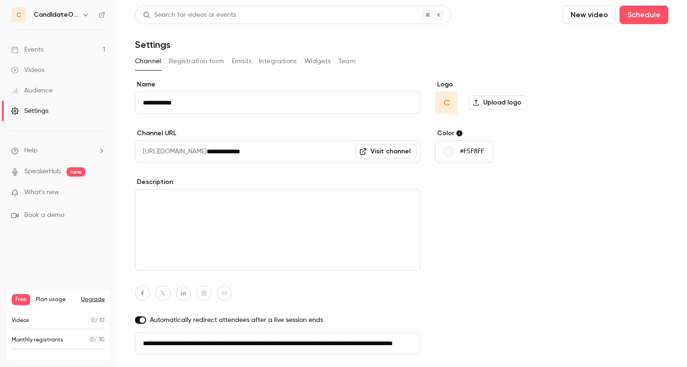
click at [249, 62] on button "Emails" at bounding box center [242, 61] width 20 height 15
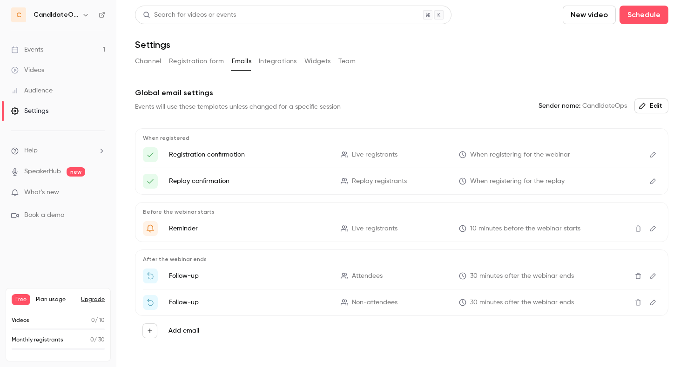
scroll to position [18, 0]
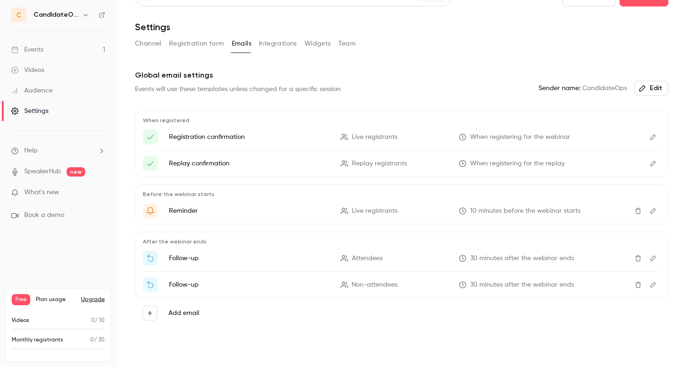
click at [285, 46] on button "Integrations" at bounding box center [278, 43] width 38 height 15
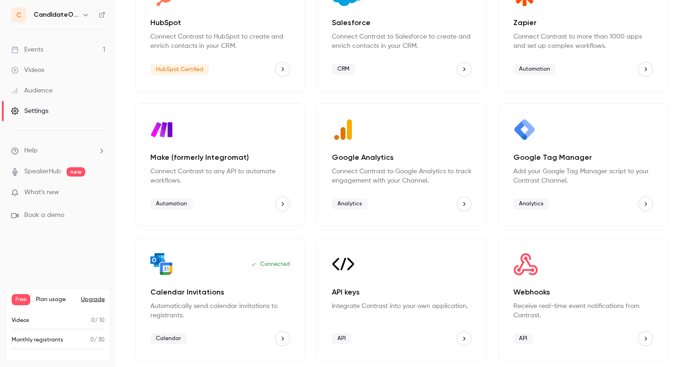
scroll to position [0, 0]
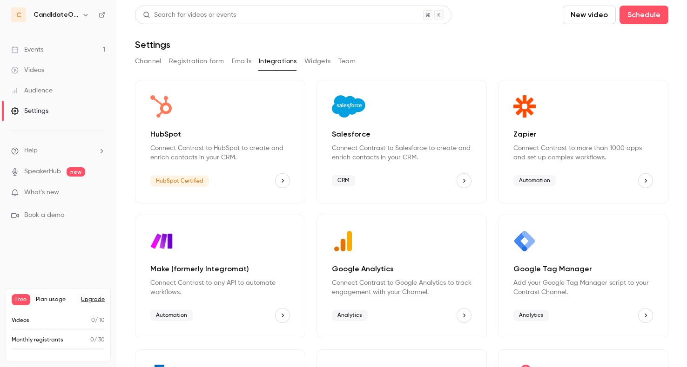
click at [321, 66] on button "Widgets" at bounding box center [317, 61] width 27 height 15
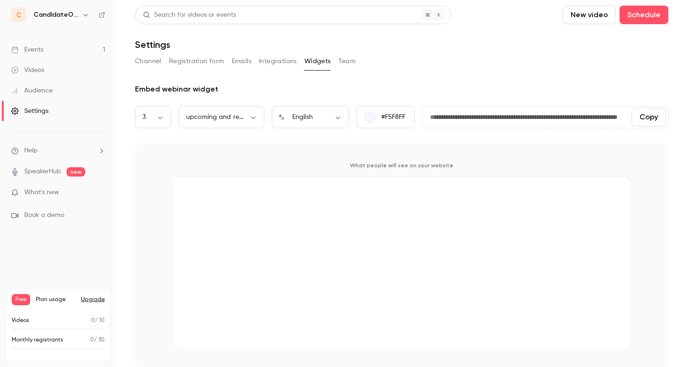
click at [344, 58] on button "Team" at bounding box center [347, 61] width 18 height 15
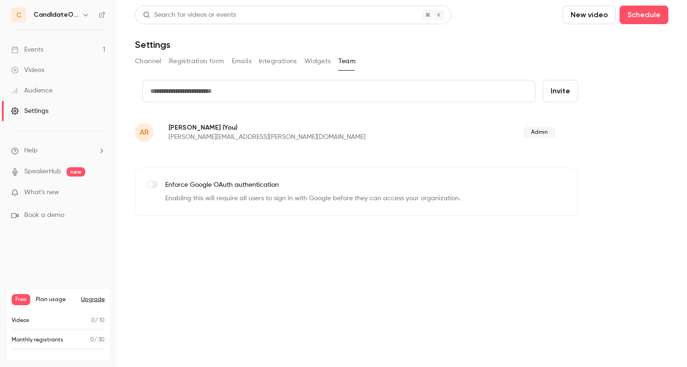
click at [184, 60] on button "Registration form" at bounding box center [196, 61] width 55 height 15
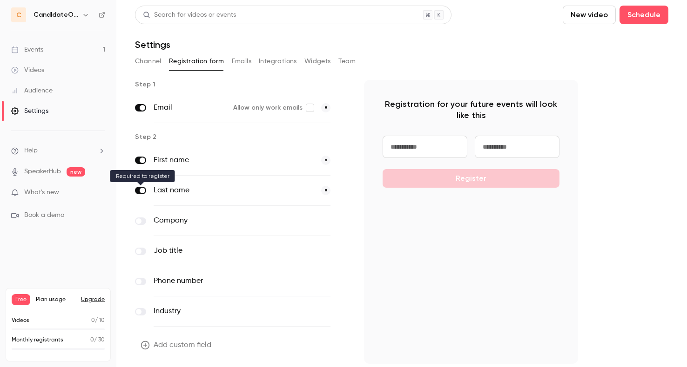
click at [142, 190] on span at bounding box center [143, 191] width 6 height 6
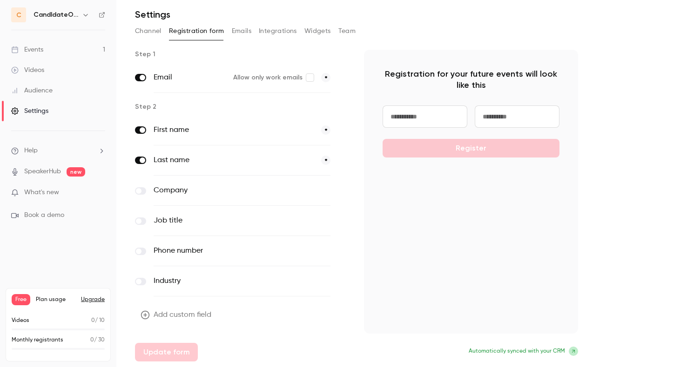
click at [140, 160] on span at bounding box center [143, 161] width 6 height 6
click at [40, 88] on div "Audience" at bounding box center [31, 90] width 41 height 9
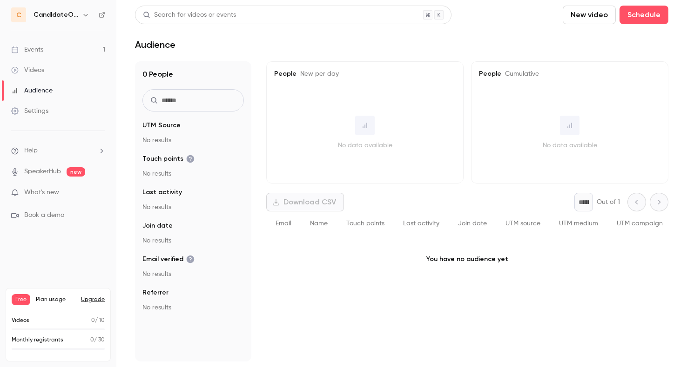
click at [39, 65] on link "Videos" at bounding box center [58, 70] width 116 height 20
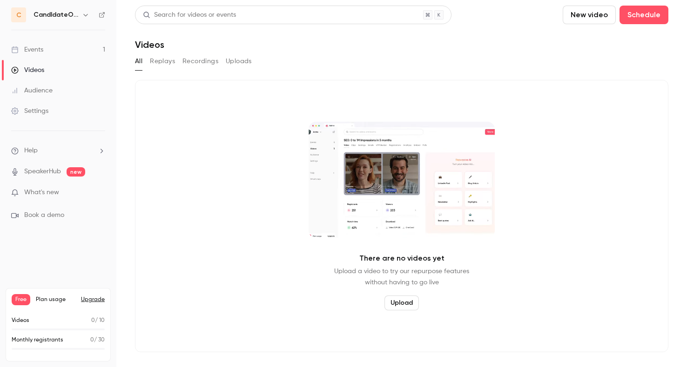
click at [164, 59] on button "Replays" at bounding box center [162, 61] width 25 height 15
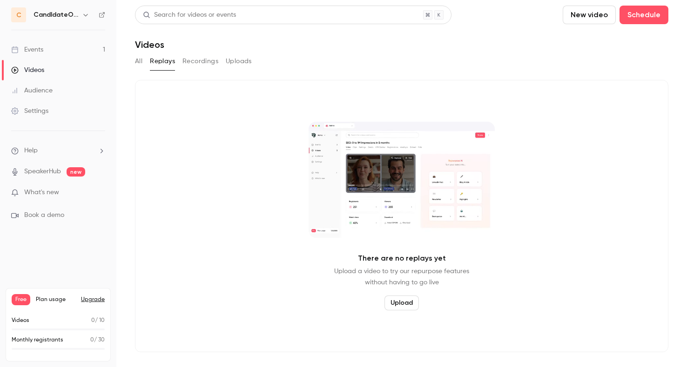
click at [202, 62] on button "Recordings" at bounding box center [200, 61] width 36 height 15
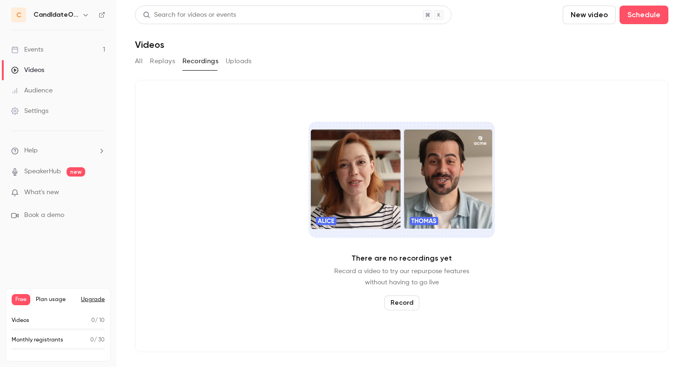
click at [251, 60] on div "All Replays Recordings Uploads" at bounding box center [401, 61] width 533 height 15
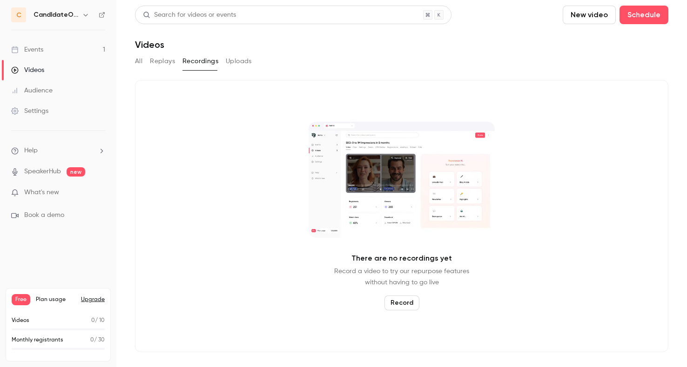
click at [43, 54] on div "Events" at bounding box center [27, 49] width 32 height 9
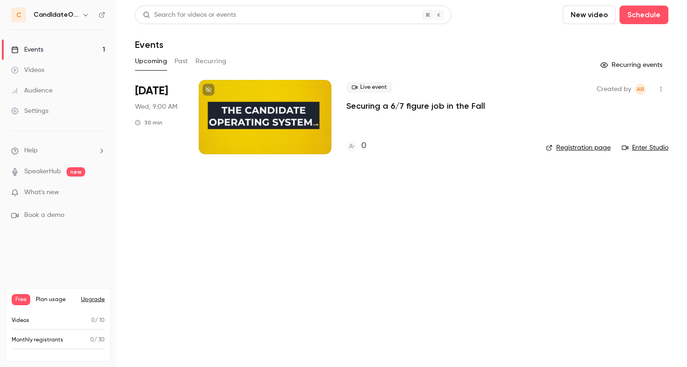
click at [565, 145] on link "Registration page" at bounding box center [578, 147] width 65 height 9
